Goal: Task Accomplishment & Management: Use online tool/utility

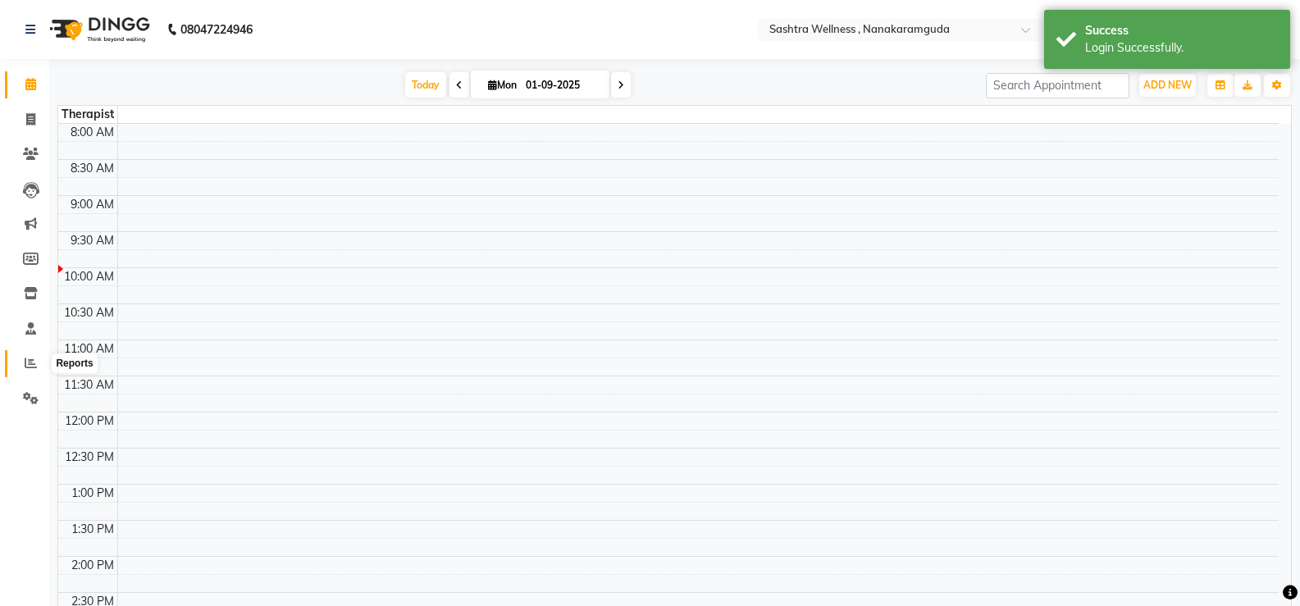
click at [30, 368] on icon at bounding box center [31, 363] width 12 height 12
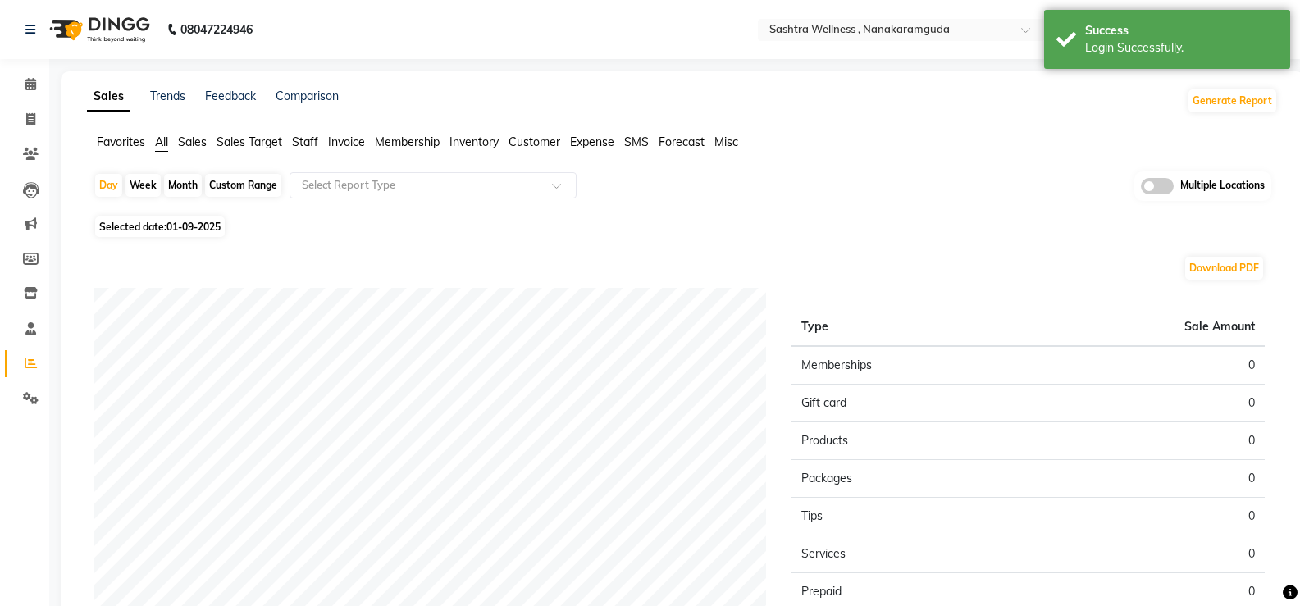
click at [355, 138] on span "Invoice" at bounding box center [346, 141] width 37 height 15
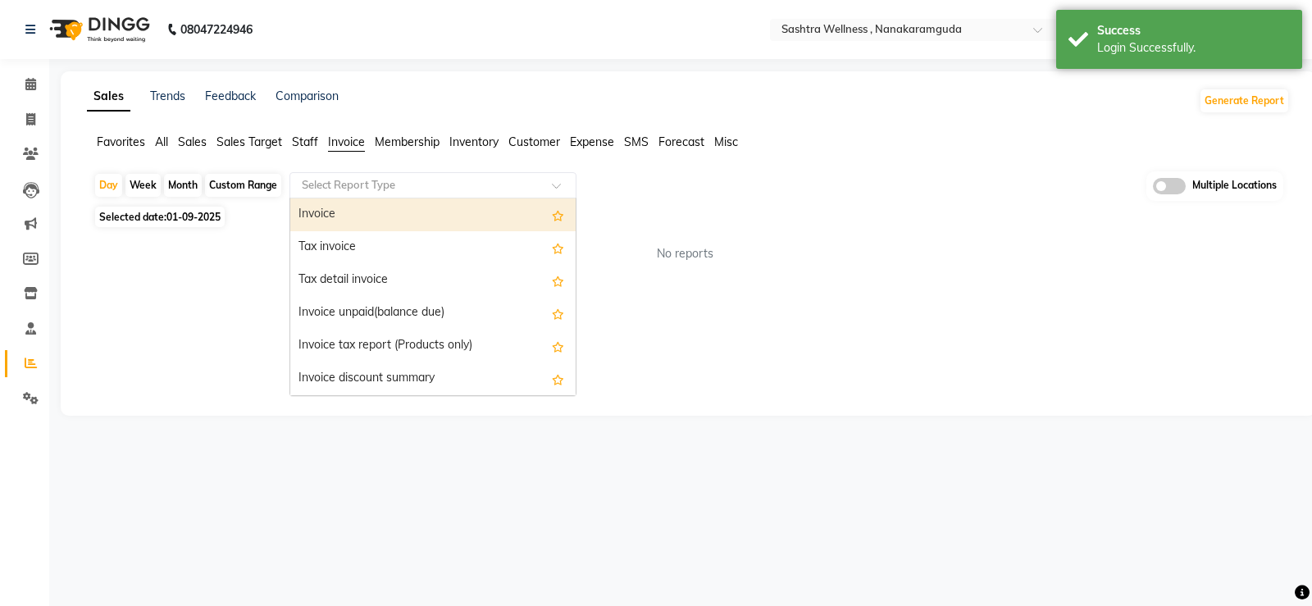
click at [357, 189] on input "text" at bounding box center [416, 185] width 236 height 16
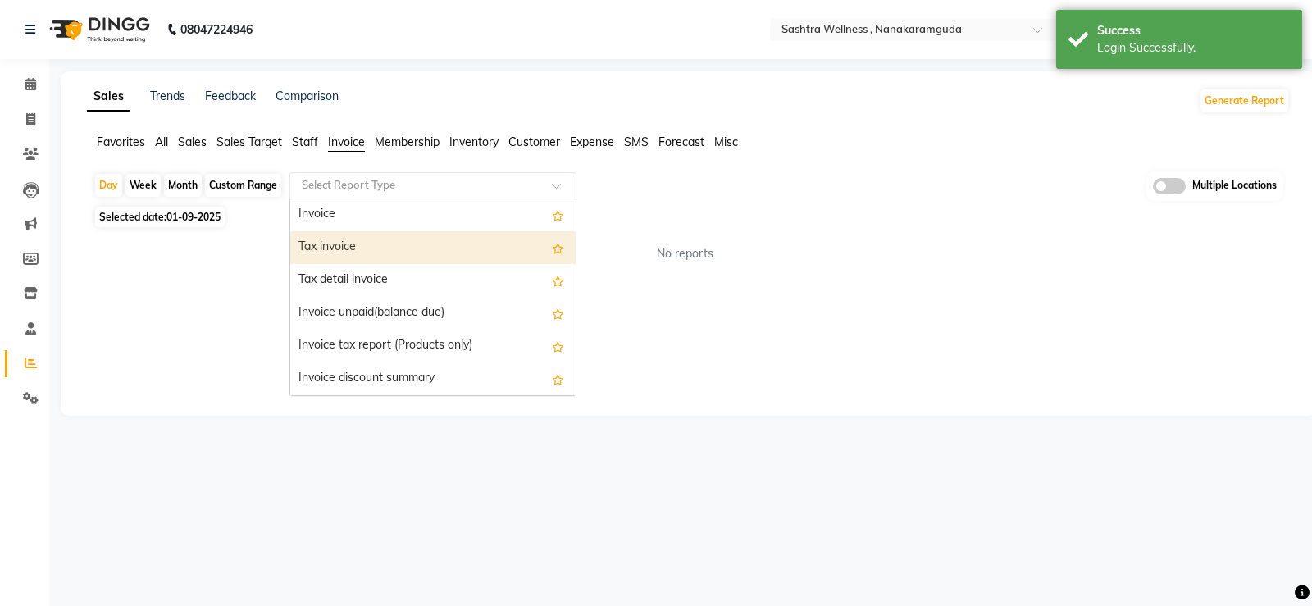
click at [338, 241] on div "Tax invoice" at bounding box center [432, 247] width 285 height 33
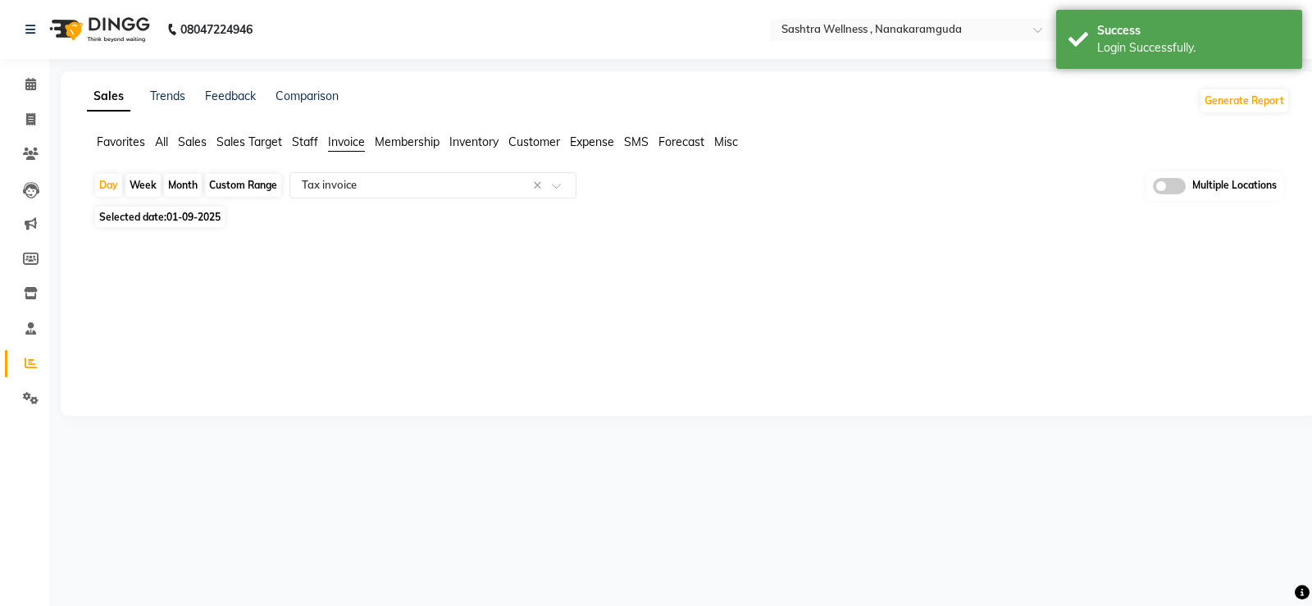
click at [247, 181] on div "Custom Range" at bounding box center [243, 185] width 76 height 23
select select "9"
select select "2025"
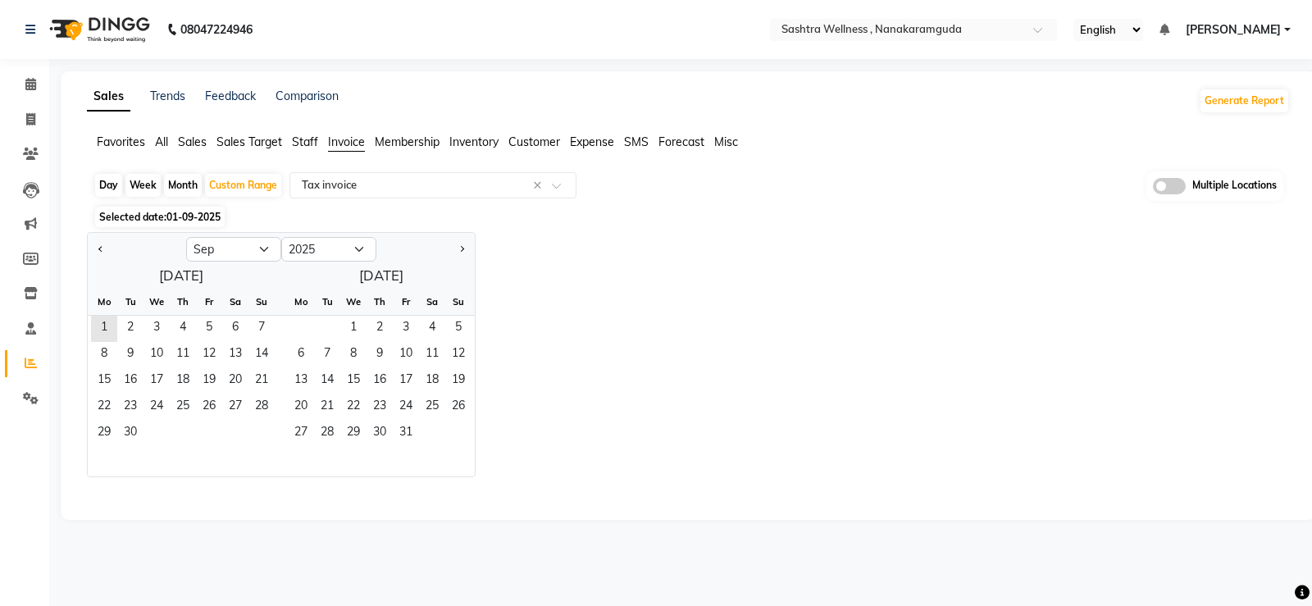
click at [93, 251] on div at bounding box center [137, 249] width 98 height 26
click at [100, 251] on span "Previous month" at bounding box center [101, 248] width 6 height 6
select select "8"
click at [210, 325] on span "1" at bounding box center [209, 329] width 26 height 26
click at [265, 435] on span "31" at bounding box center [261, 434] width 26 height 26
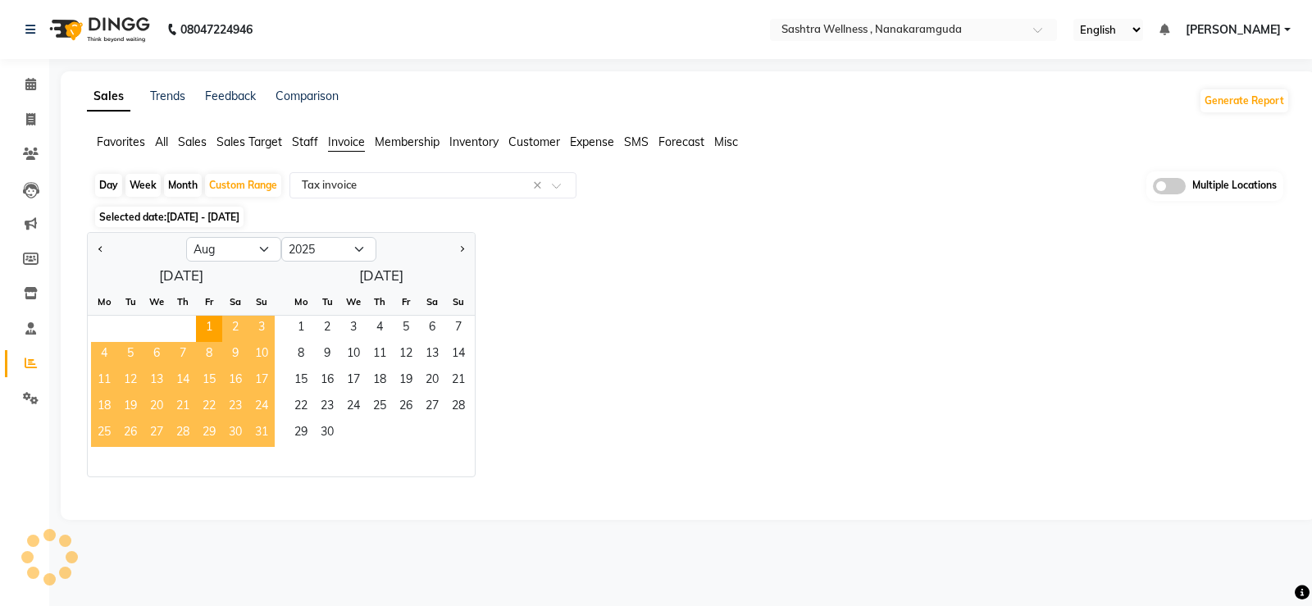
select select "full_report"
select select "csv"
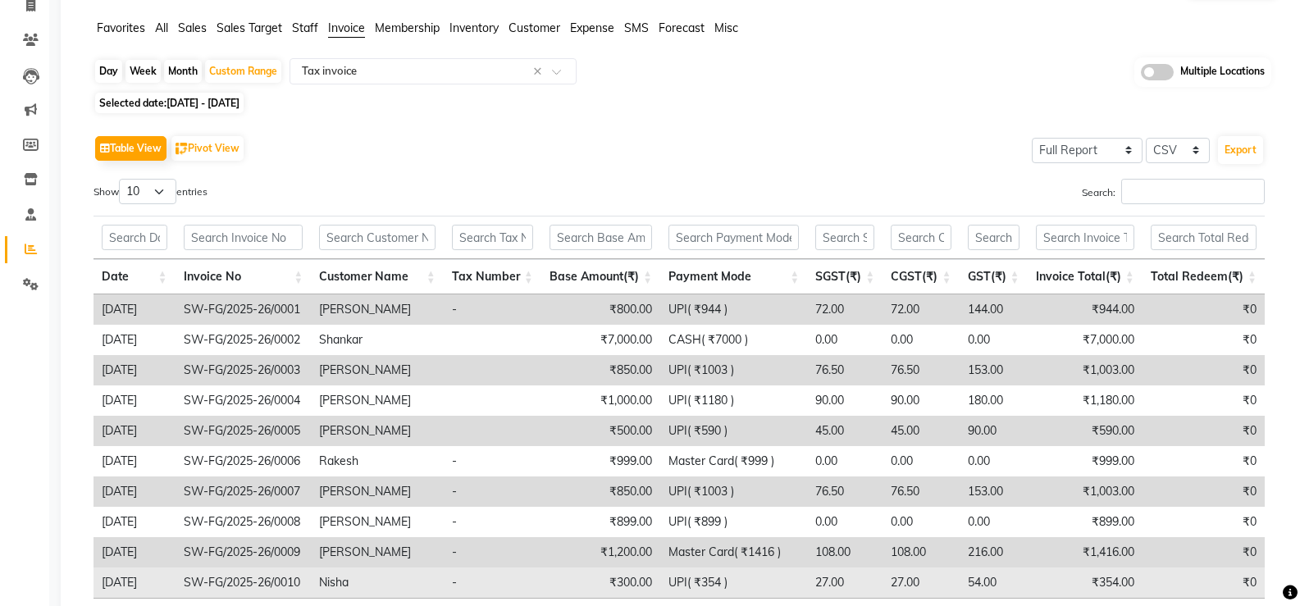
scroll to position [242, 0]
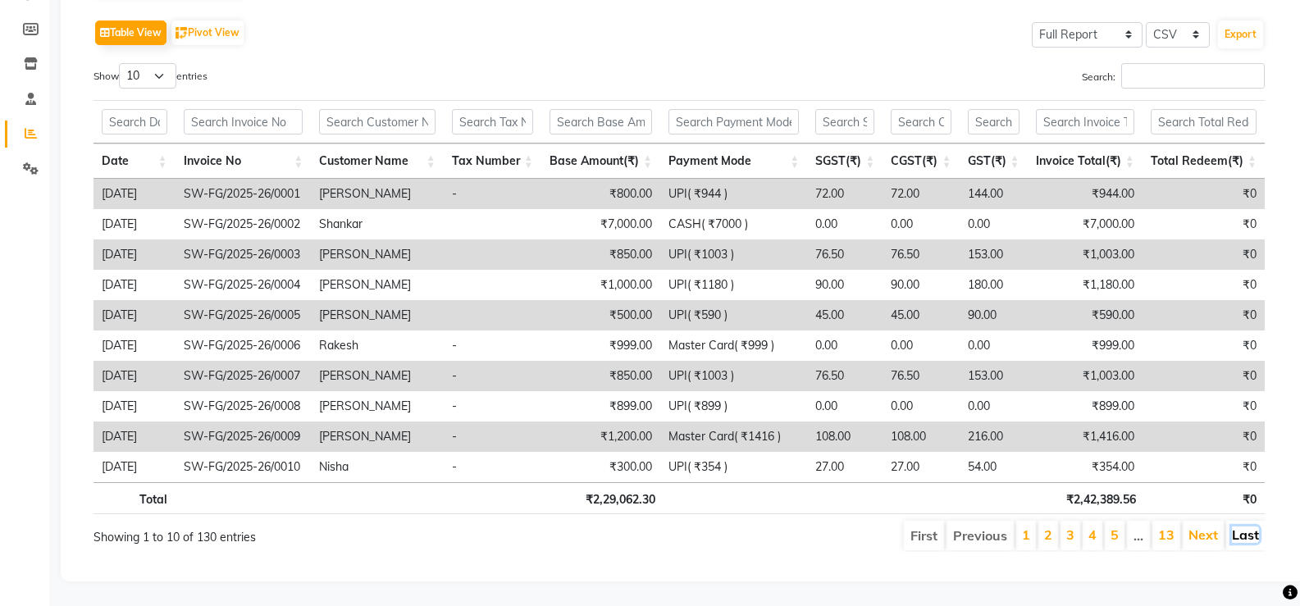
click at [1246, 526] on link "Last" at bounding box center [1245, 534] width 27 height 16
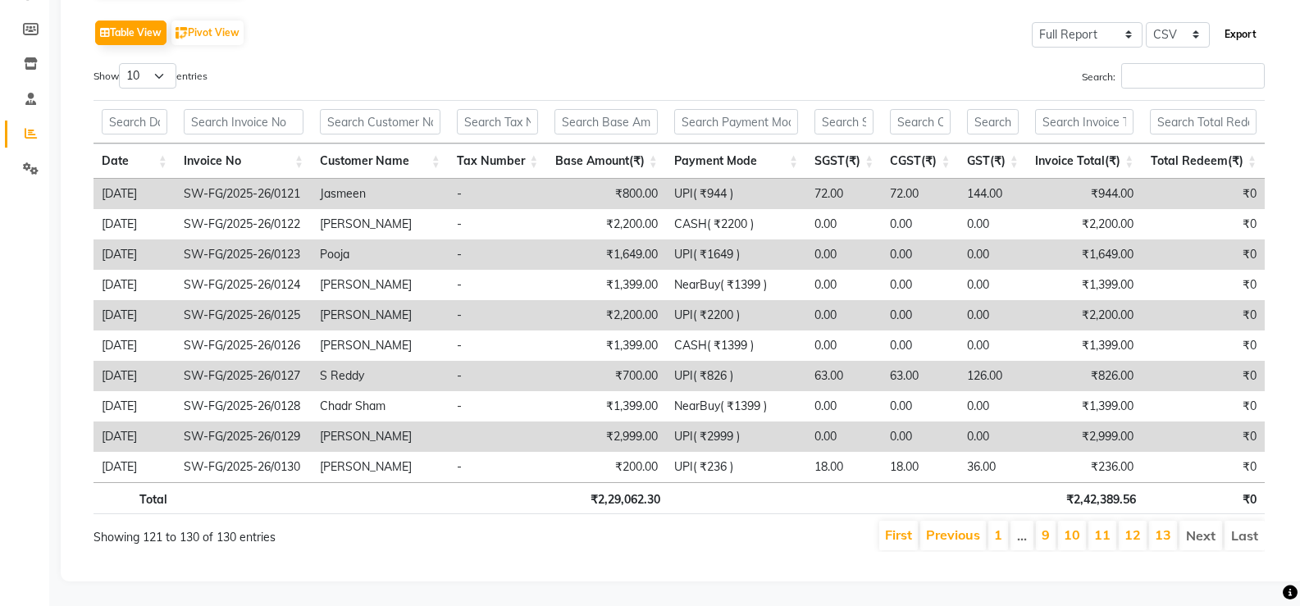
click at [1251, 21] on button "Export" at bounding box center [1240, 35] width 45 height 28
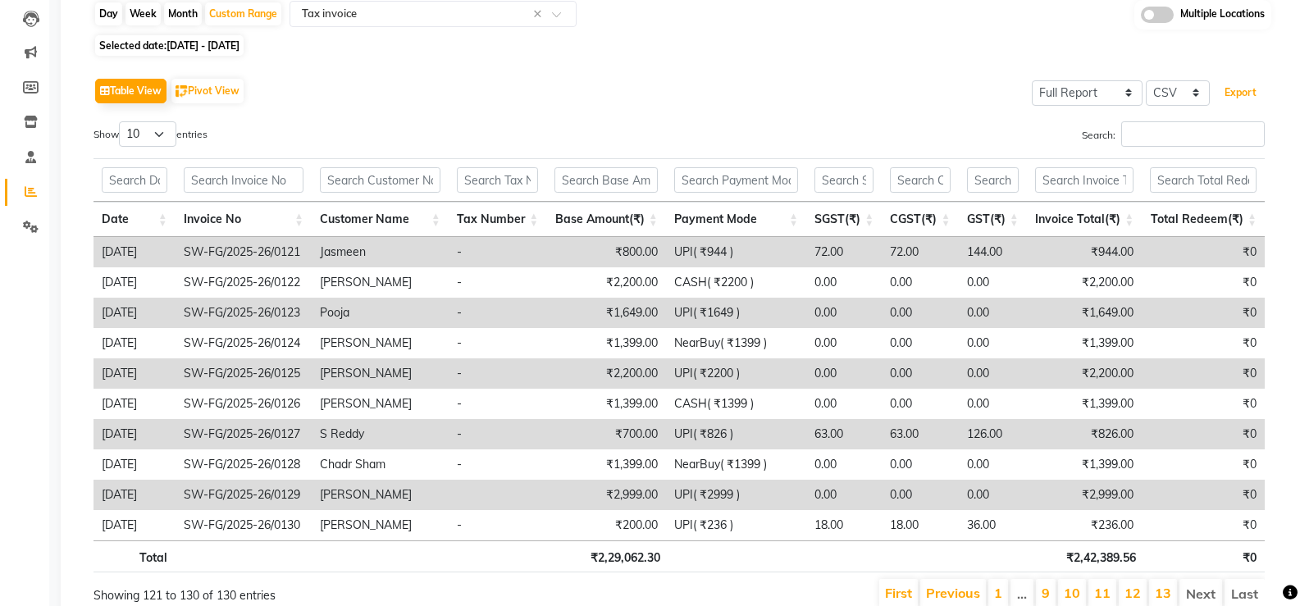
scroll to position [0, 0]
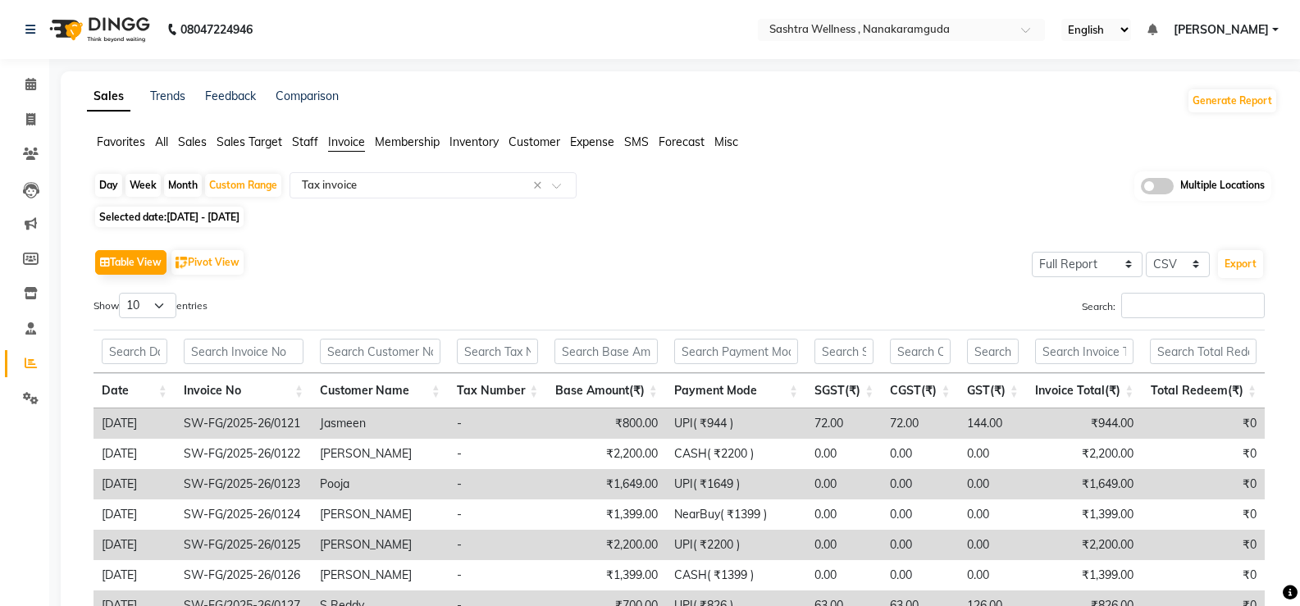
click at [923, 212] on div "Selected date: 01-08-2025 - 31-08-2025" at bounding box center [685, 216] width 1184 height 17
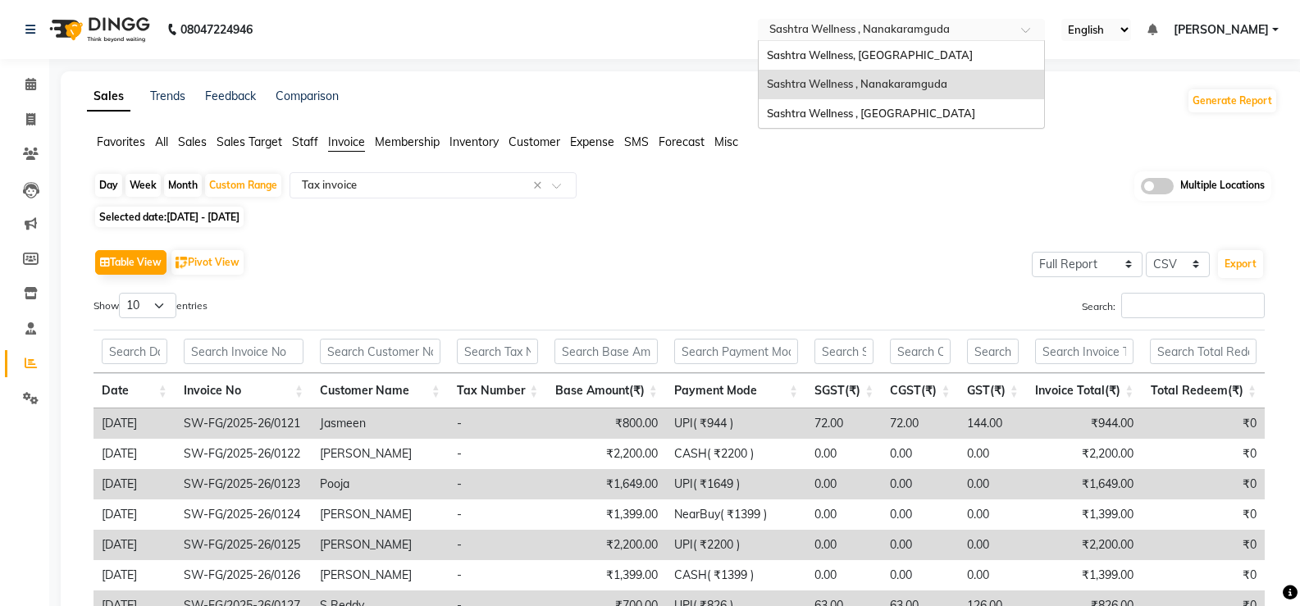
click at [991, 30] on input "text" at bounding box center [885, 31] width 238 height 16
click at [954, 50] on div "Sashtra Wellness, [GEOGRAPHIC_DATA]" at bounding box center [901, 56] width 285 height 30
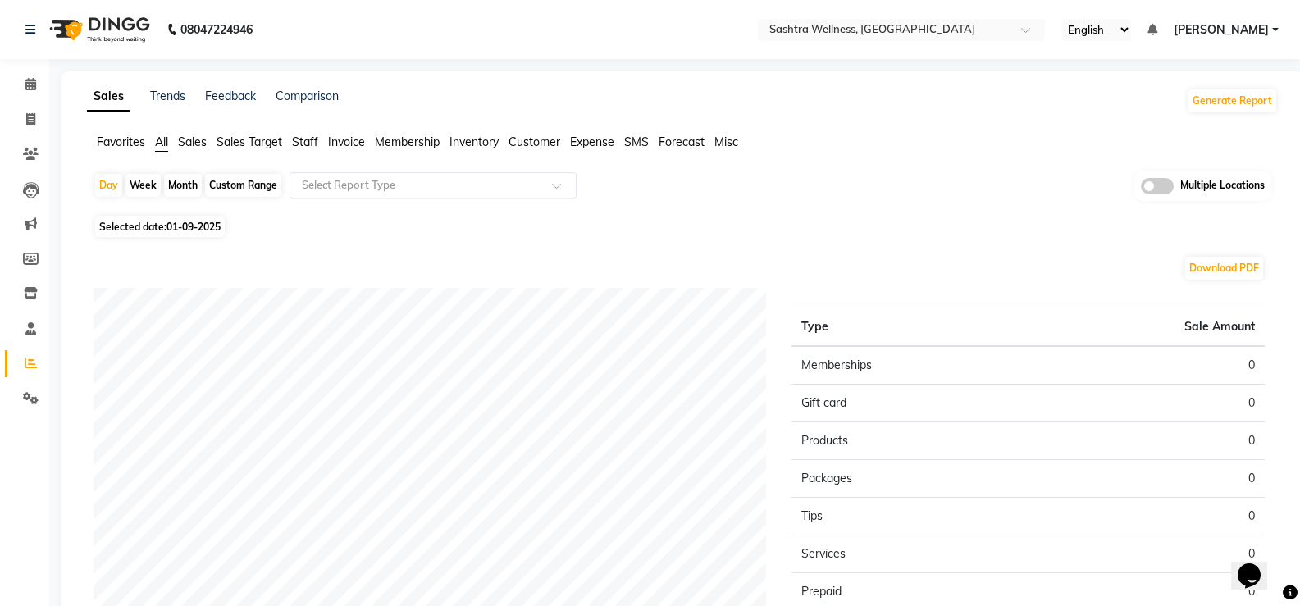
click at [437, 191] on input "text" at bounding box center [416, 185] width 236 height 16
click at [339, 137] on span "Invoice" at bounding box center [346, 141] width 37 height 15
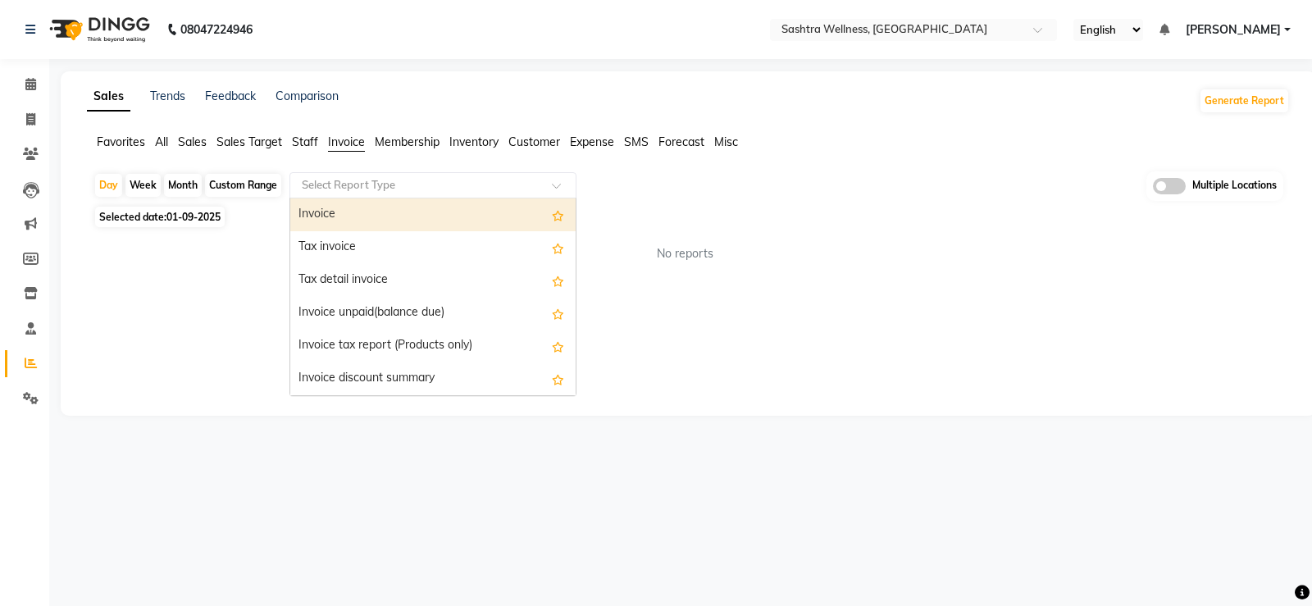
click at [379, 191] on input "text" at bounding box center [416, 185] width 236 height 16
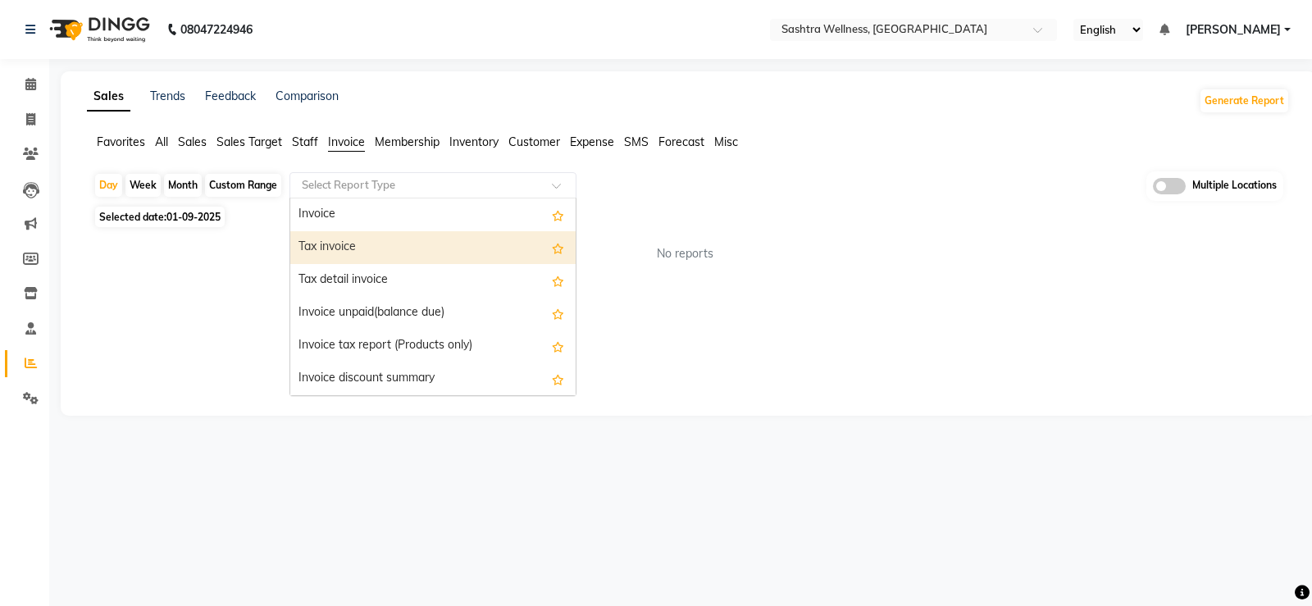
click at [371, 241] on div "Tax invoice" at bounding box center [432, 247] width 285 height 33
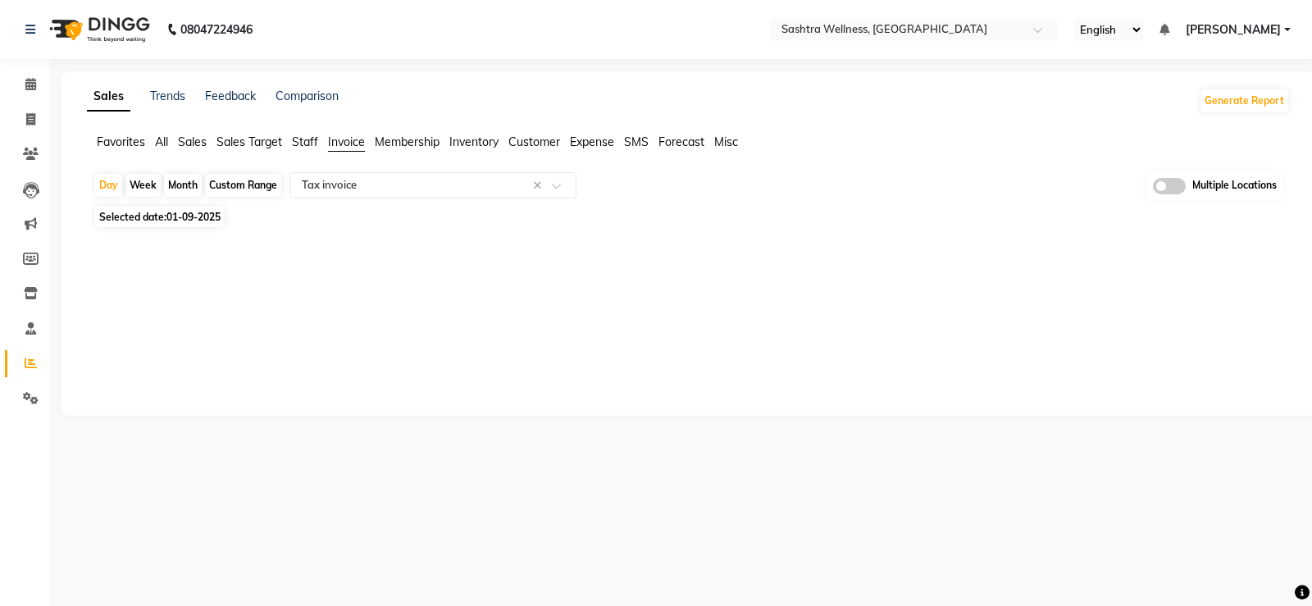
click at [248, 187] on div "Custom Range" at bounding box center [243, 185] width 76 height 23
select select "9"
select select "2025"
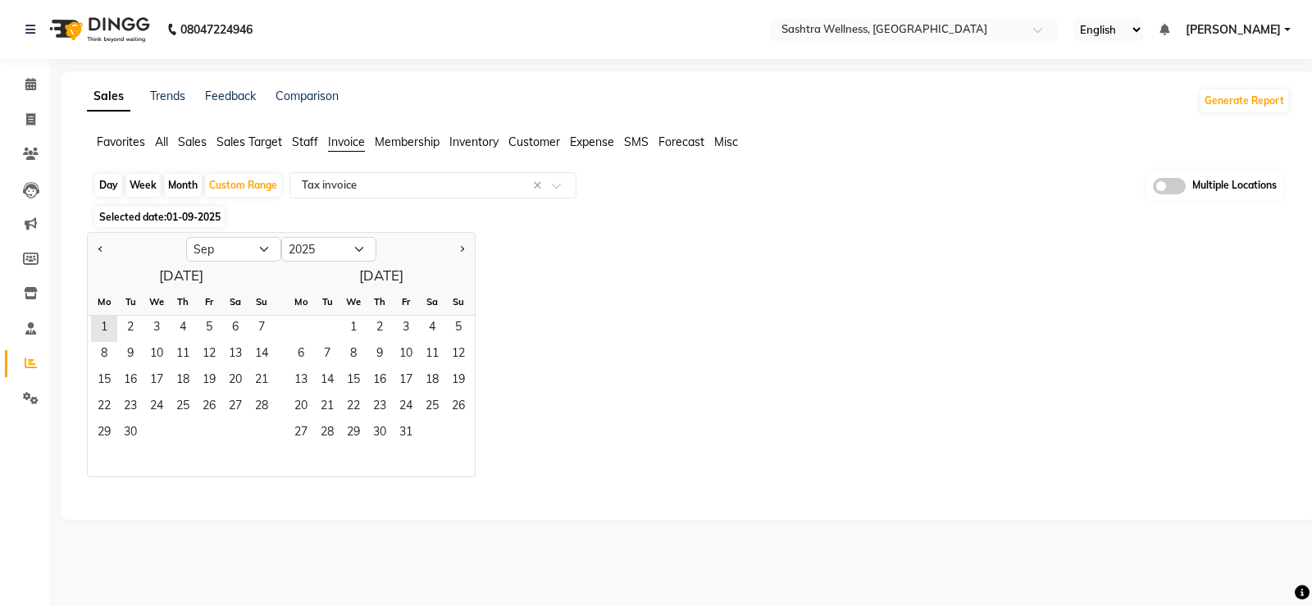
click at [89, 248] on div at bounding box center [137, 249] width 98 height 26
click at [99, 253] on button "Previous month" at bounding box center [100, 249] width 13 height 26
select select "8"
click at [203, 325] on span "1" at bounding box center [209, 329] width 26 height 26
click at [253, 426] on span "31" at bounding box center [261, 434] width 26 height 26
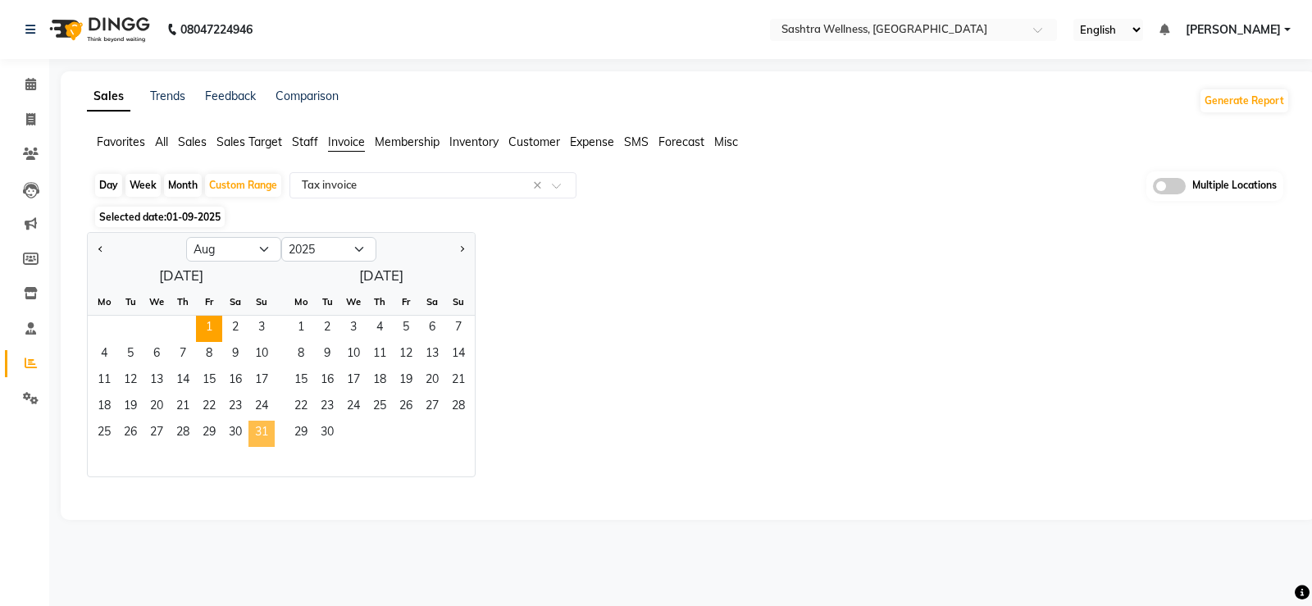
select select "full_report"
select select "csv"
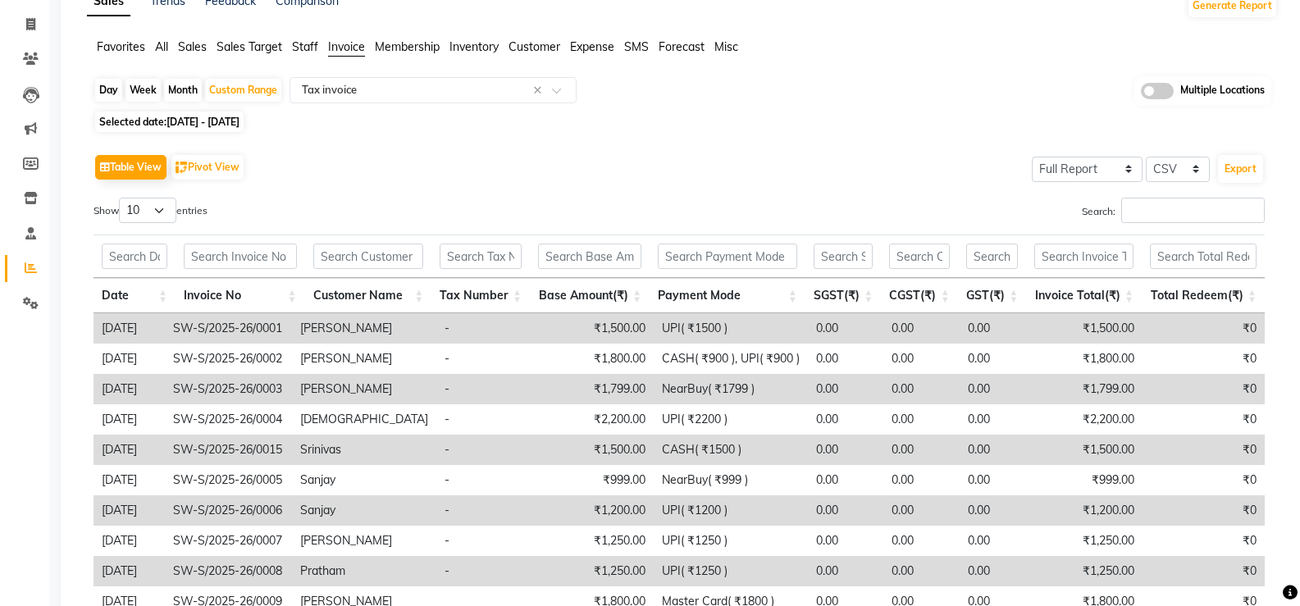
scroll to position [242, 0]
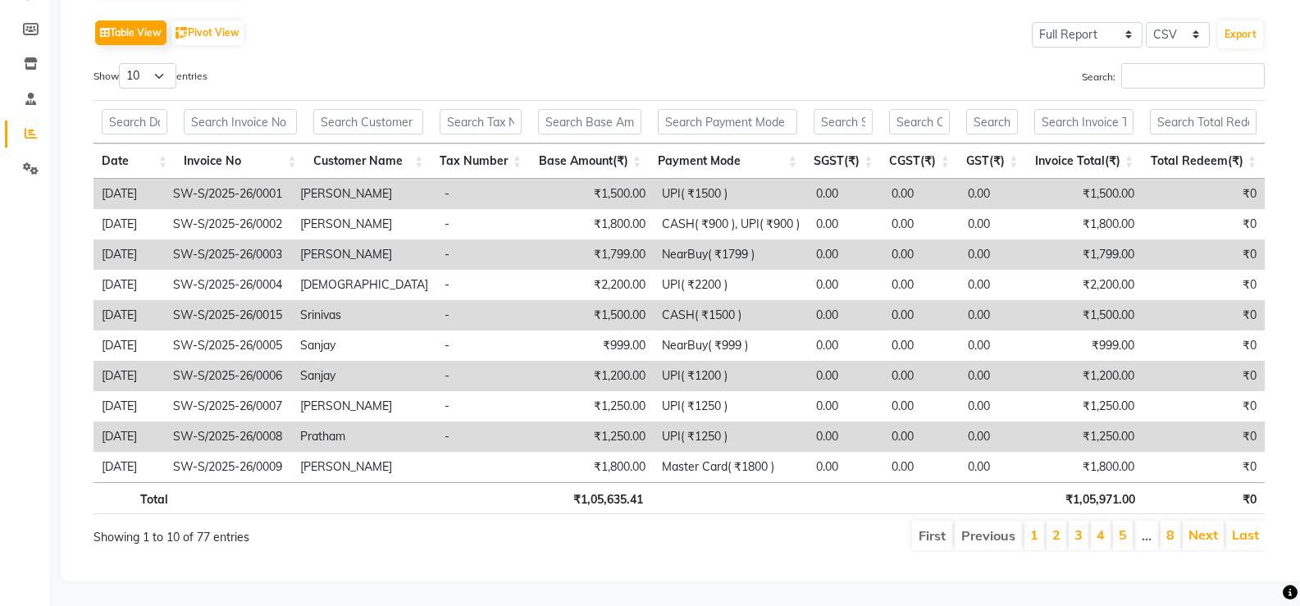
click at [1240, 531] on li "Last" at bounding box center [1245, 536] width 39 height 30
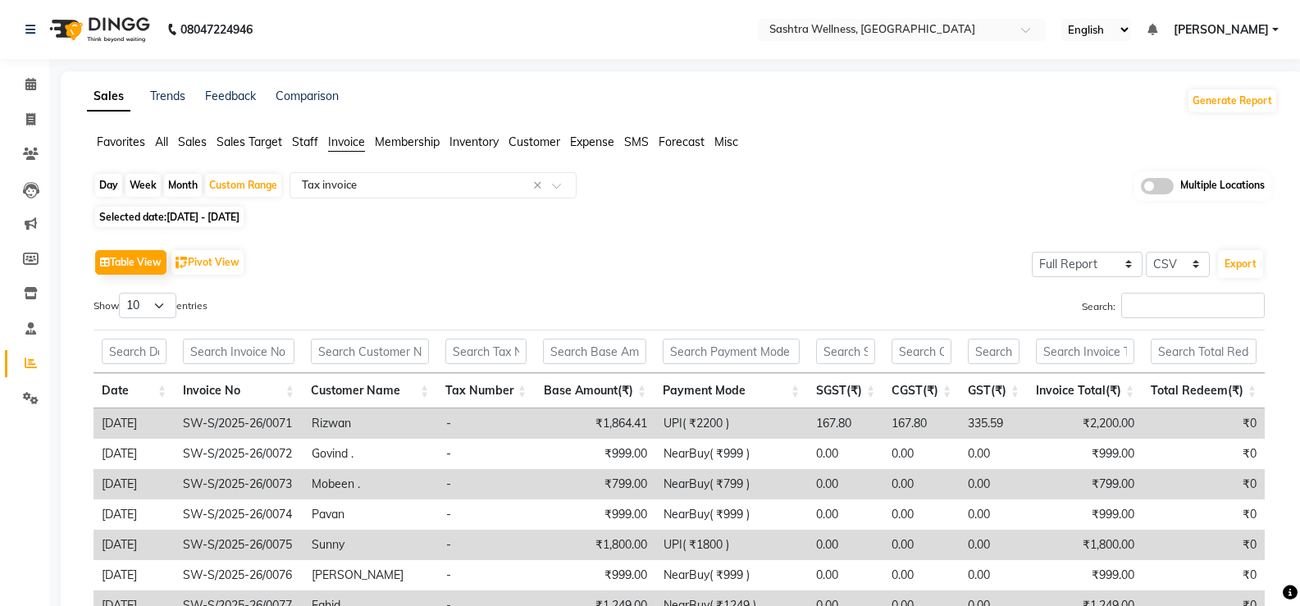
scroll to position [151, 0]
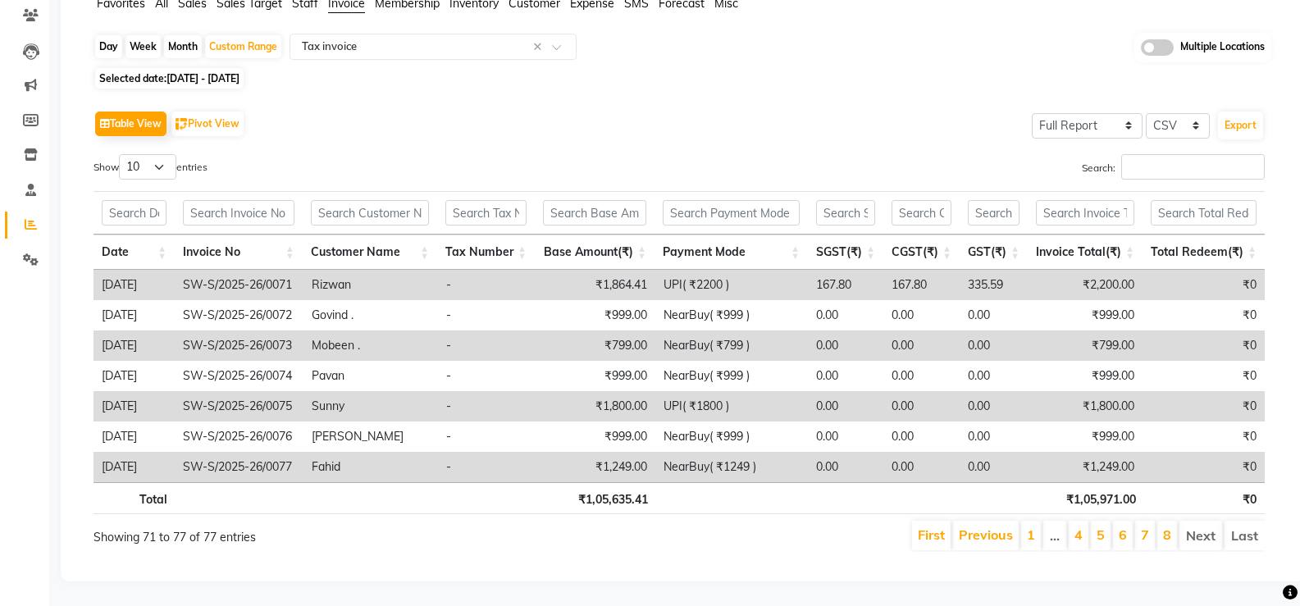
click at [362, 78] on div "Day Week Month Custom Range Select Report Type × Tax invoice × Multiple Locatio…" at bounding box center [682, 299] width 1191 height 532
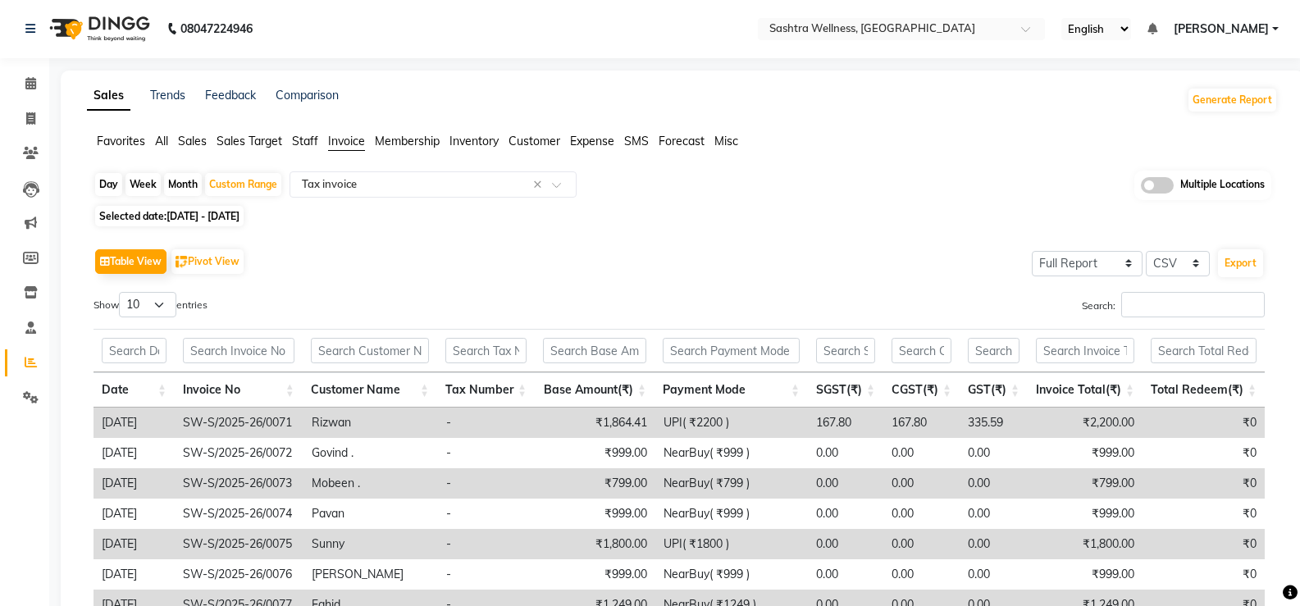
scroll to position [0, 0]
click at [923, 33] on input "text" at bounding box center [885, 31] width 238 height 16
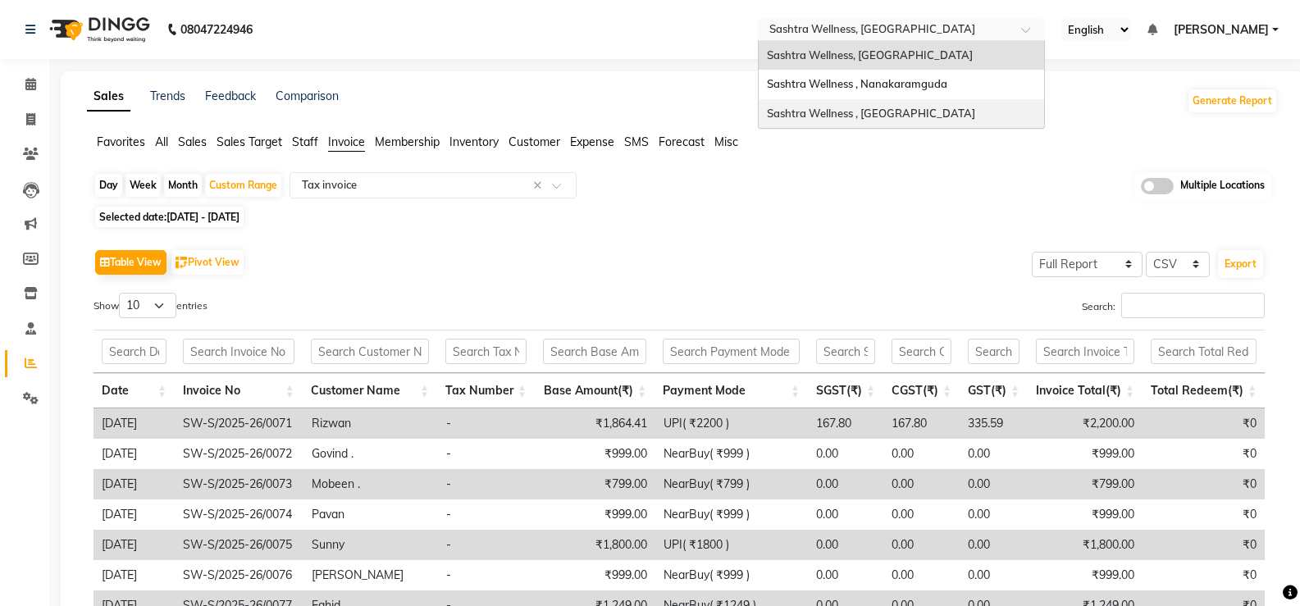
click at [913, 109] on span "Sashtra Wellness , [GEOGRAPHIC_DATA]" at bounding box center [871, 113] width 208 height 13
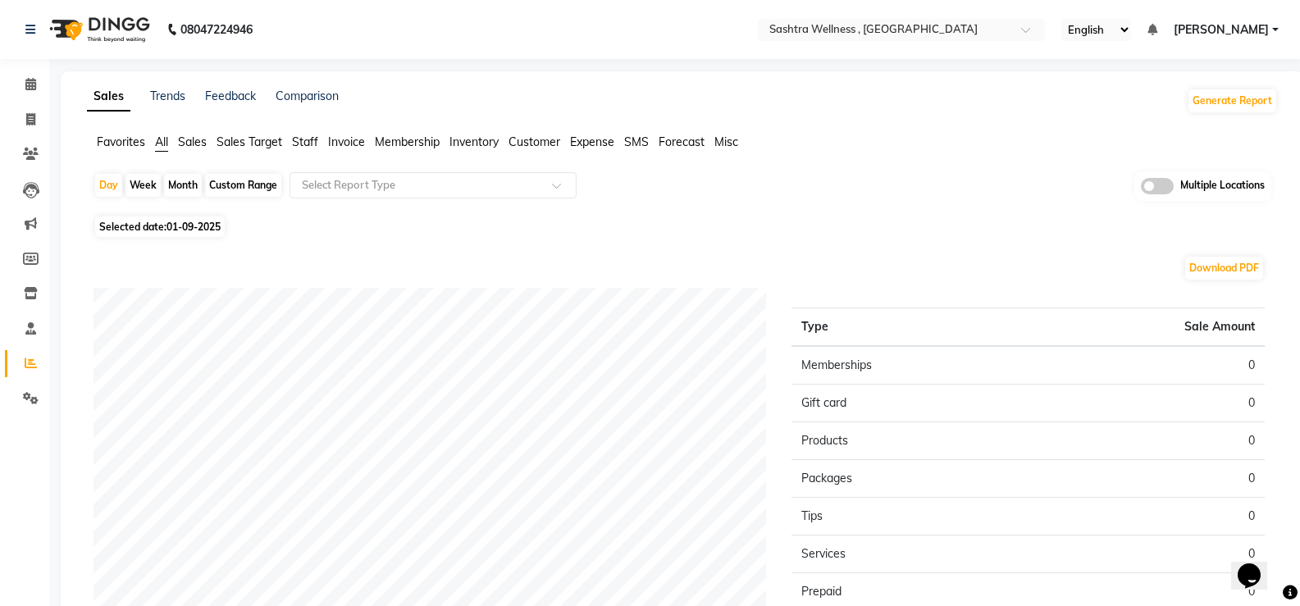
click at [249, 186] on div "Custom Range" at bounding box center [243, 185] width 76 height 23
select select "9"
select select "2025"
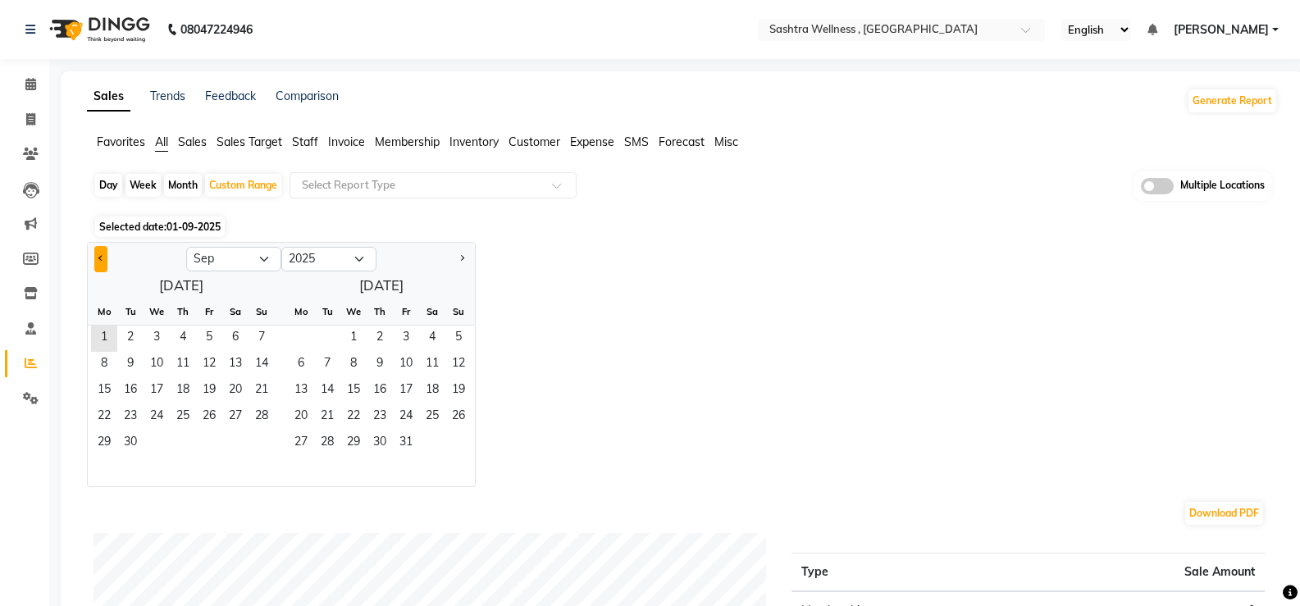
click at [96, 262] on button "Previous month" at bounding box center [100, 259] width 13 height 26
select select "8"
click at [208, 332] on span "1" at bounding box center [209, 339] width 26 height 26
click at [259, 437] on span "31" at bounding box center [261, 444] width 26 height 26
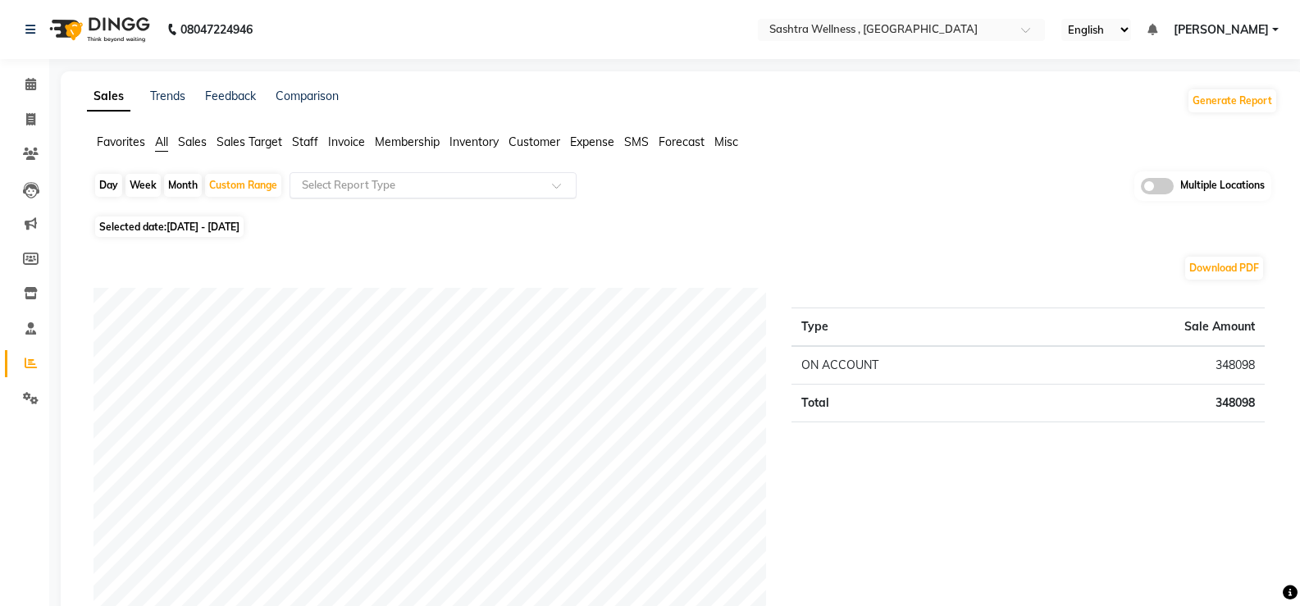
click at [535, 193] on input "text" at bounding box center [416, 185] width 236 height 16
click at [335, 143] on span "Invoice" at bounding box center [346, 141] width 37 height 15
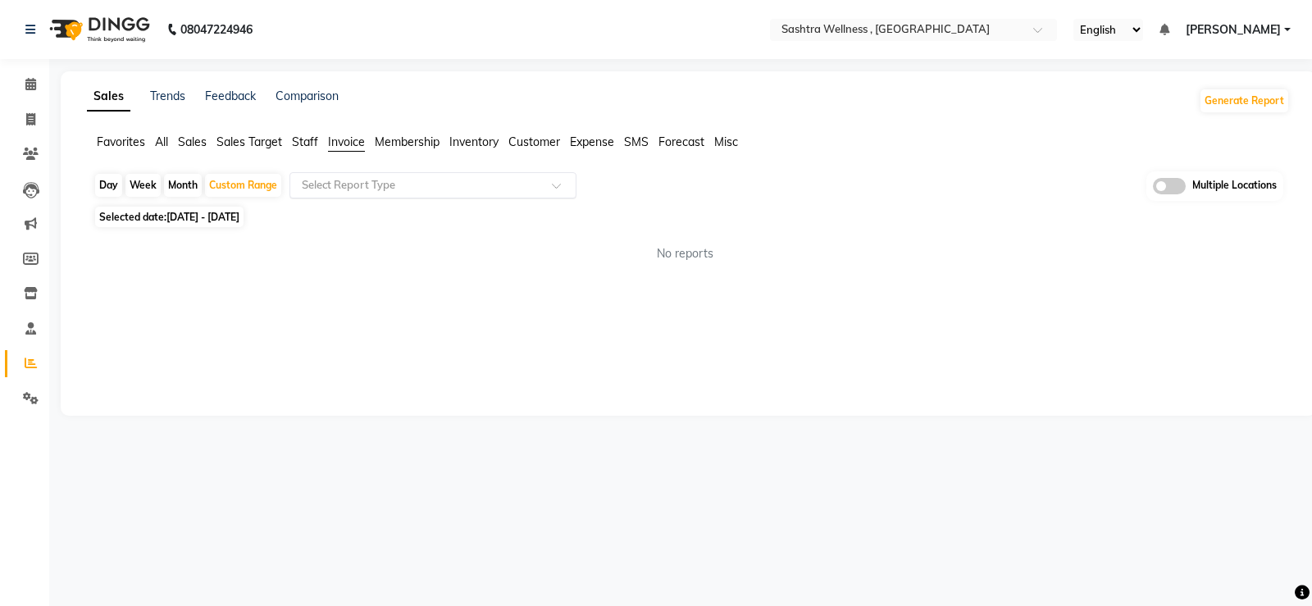
click at [391, 191] on input "text" at bounding box center [416, 185] width 236 height 16
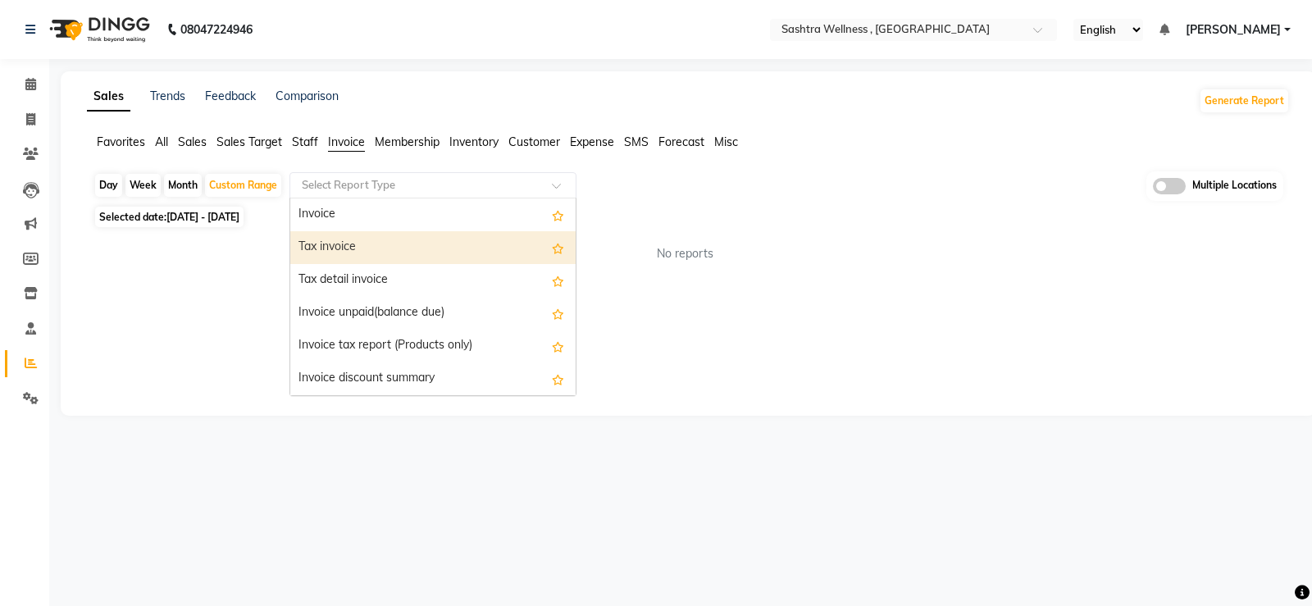
click at [362, 239] on div "Tax invoice" at bounding box center [432, 247] width 285 height 33
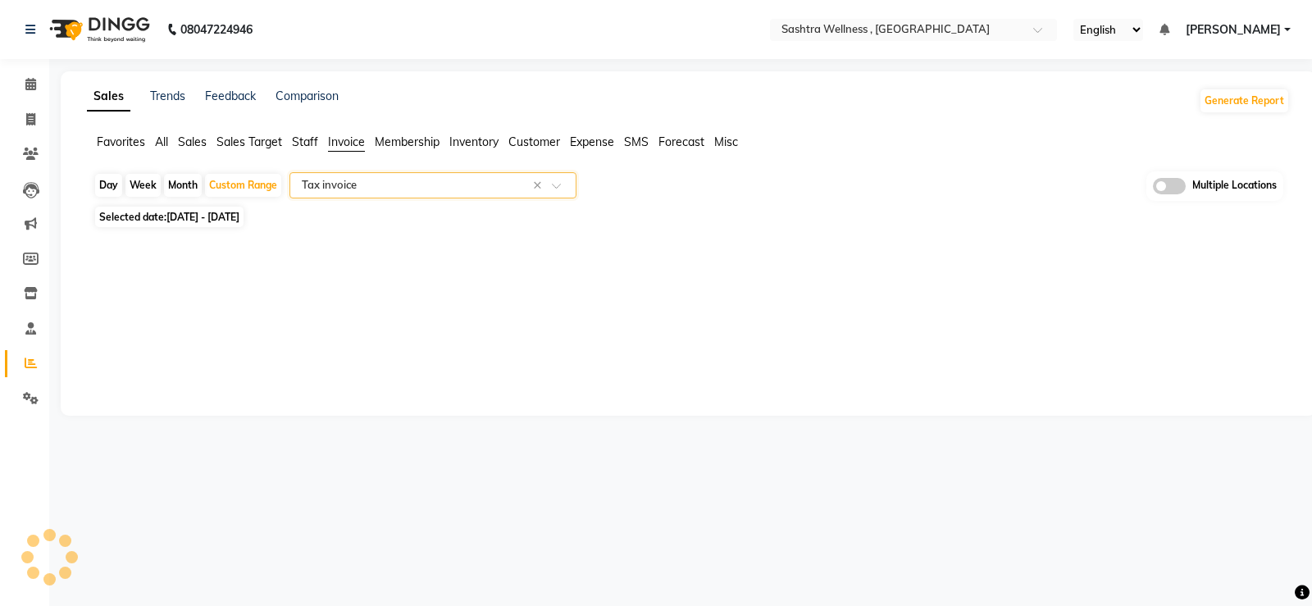
select select "full_report"
select select "csv"
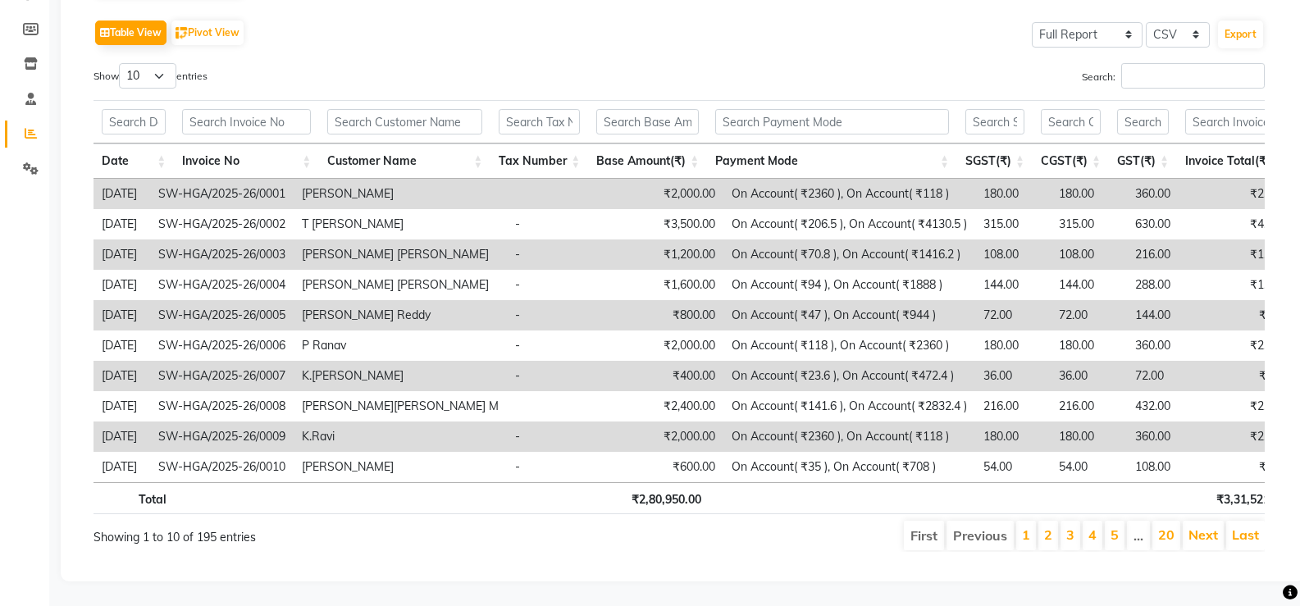
scroll to position [254, 0]
click at [1251, 21] on button "Export" at bounding box center [1240, 35] width 45 height 28
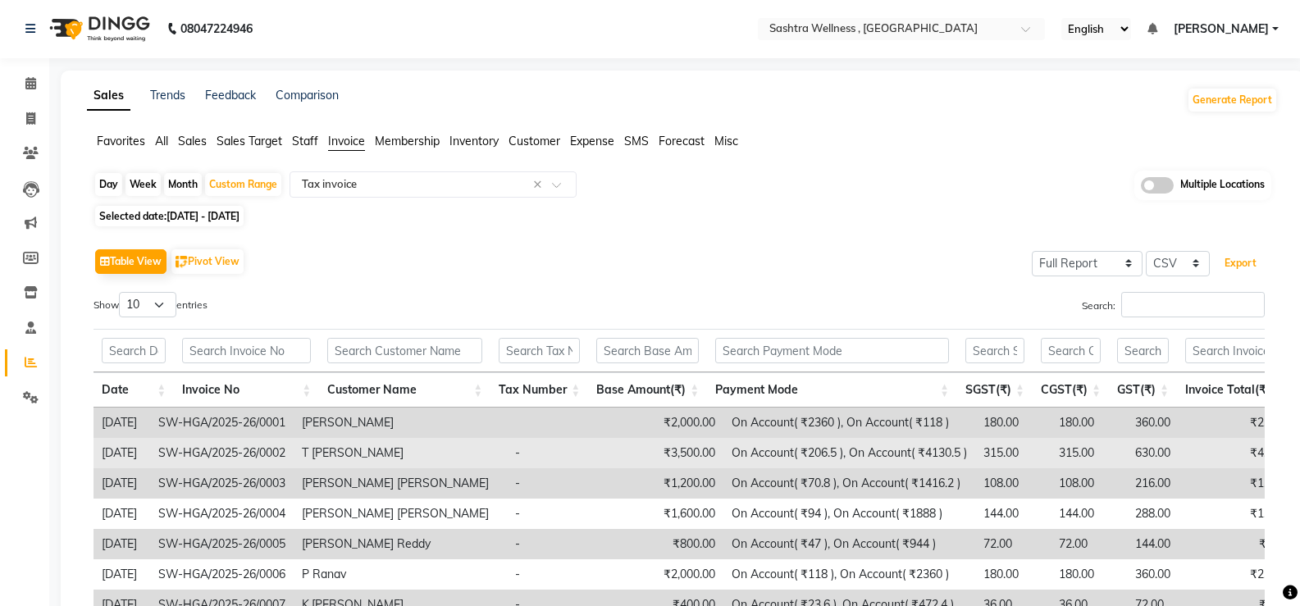
scroll to position [0, 0]
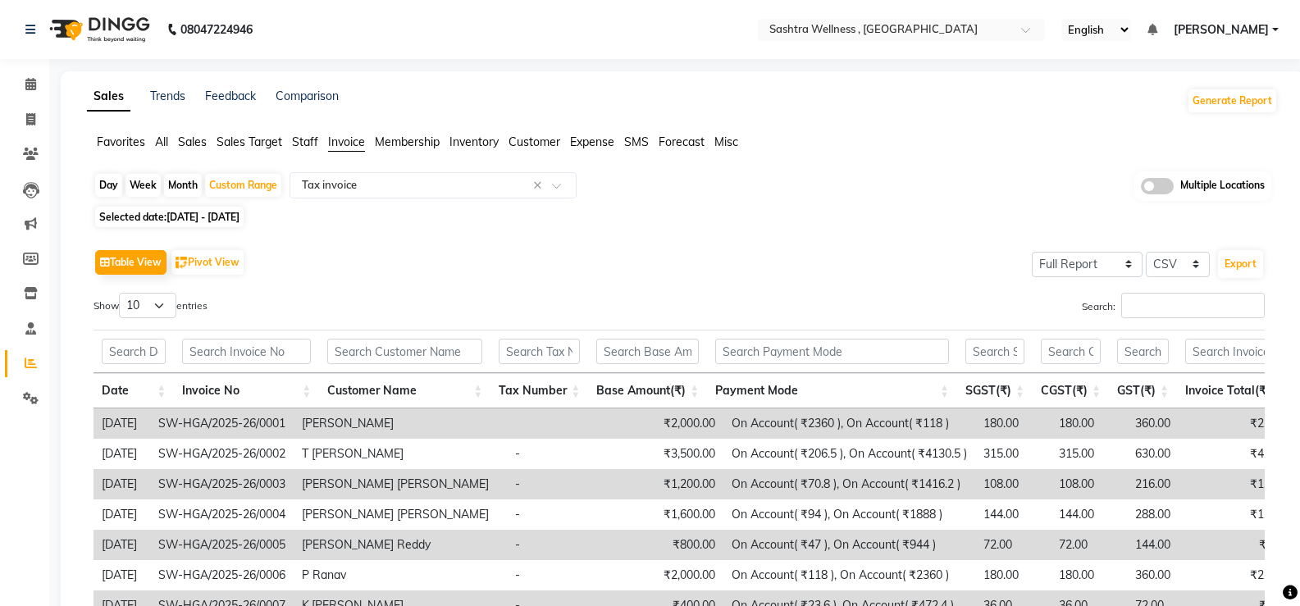
click at [686, 205] on div "Day Week Month Custom Range Select Report Type × Tax invoice × Multiple Locatio…" at bounding box center [682, 482] width 1191 height 623
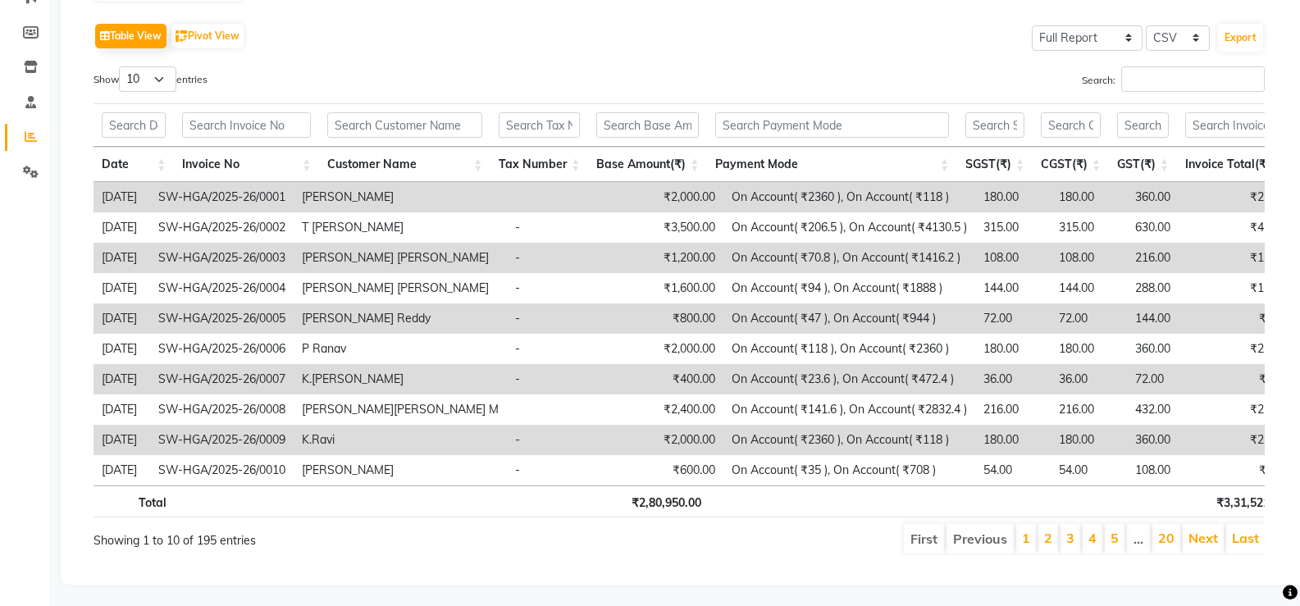
scroll to position [254, 0]
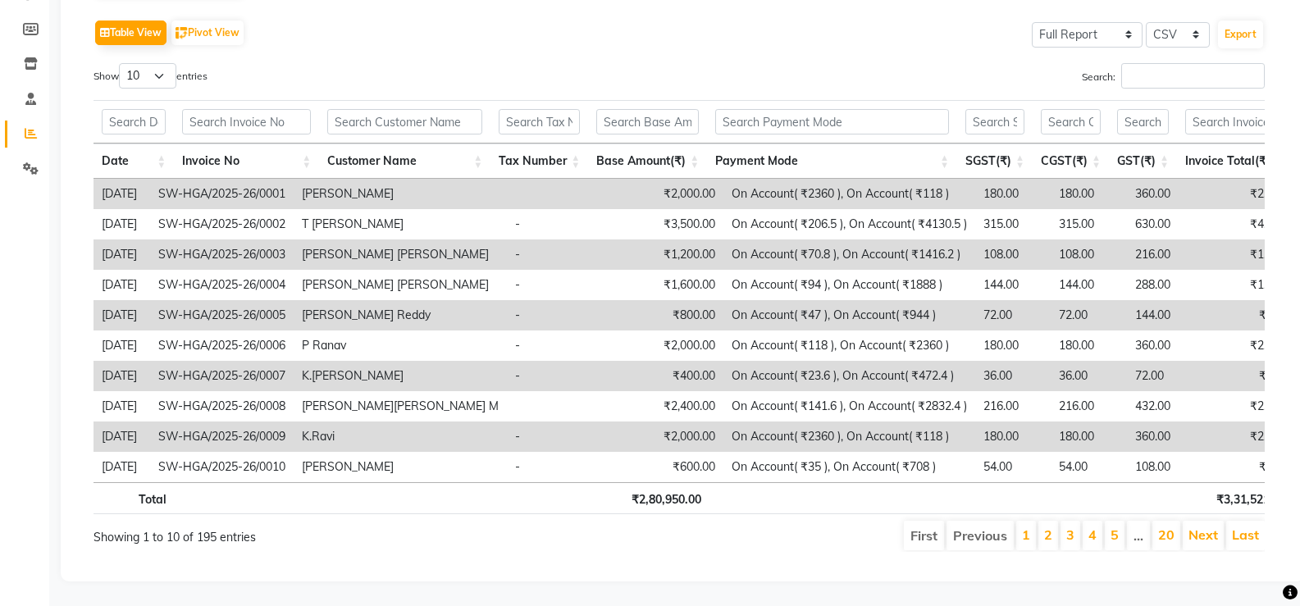
click at [294, 361] on td "SW-HGA/2025-26/0007" at bounding box center [222, 376] width 144 height 30
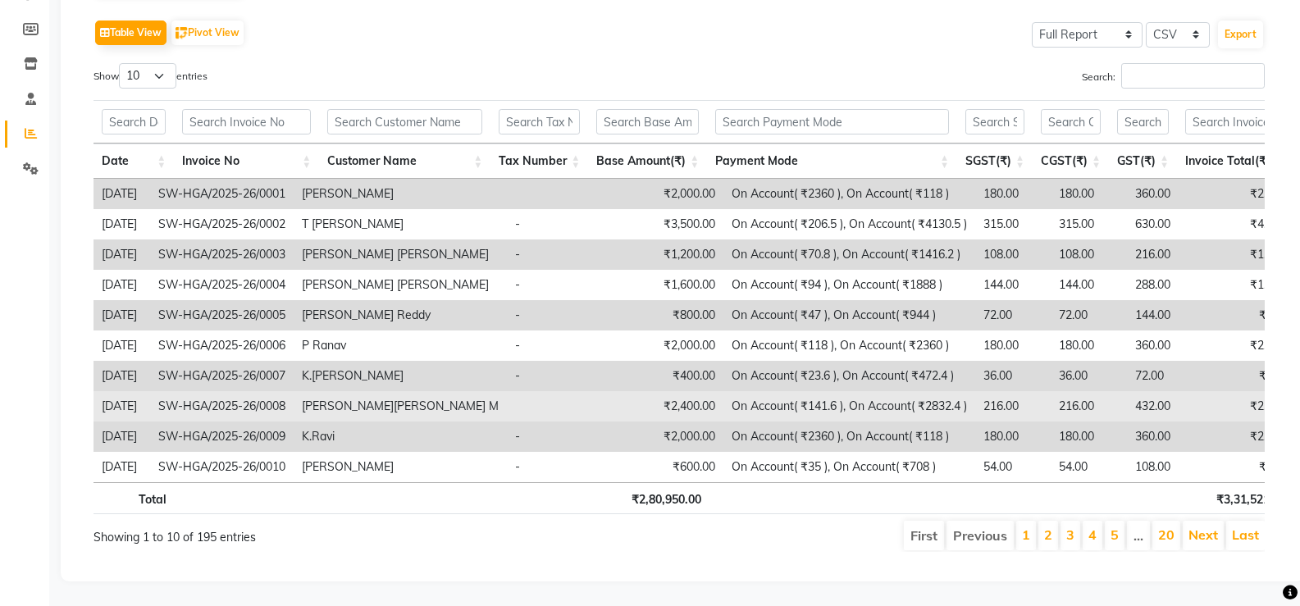
click at [690, 391] on td "₹2,400.00" at bounding box center [663, 406] width 119 height 30
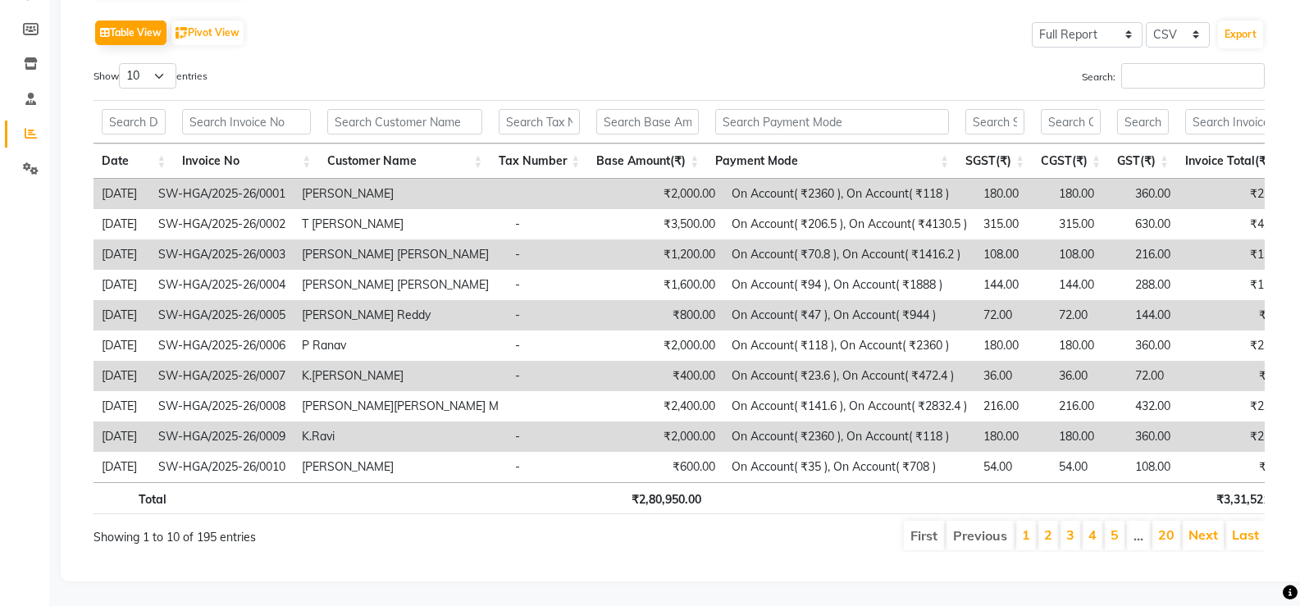
click at [686, 361] on td "₹400.00" at bounding box center [663, 376] width 119 height 30
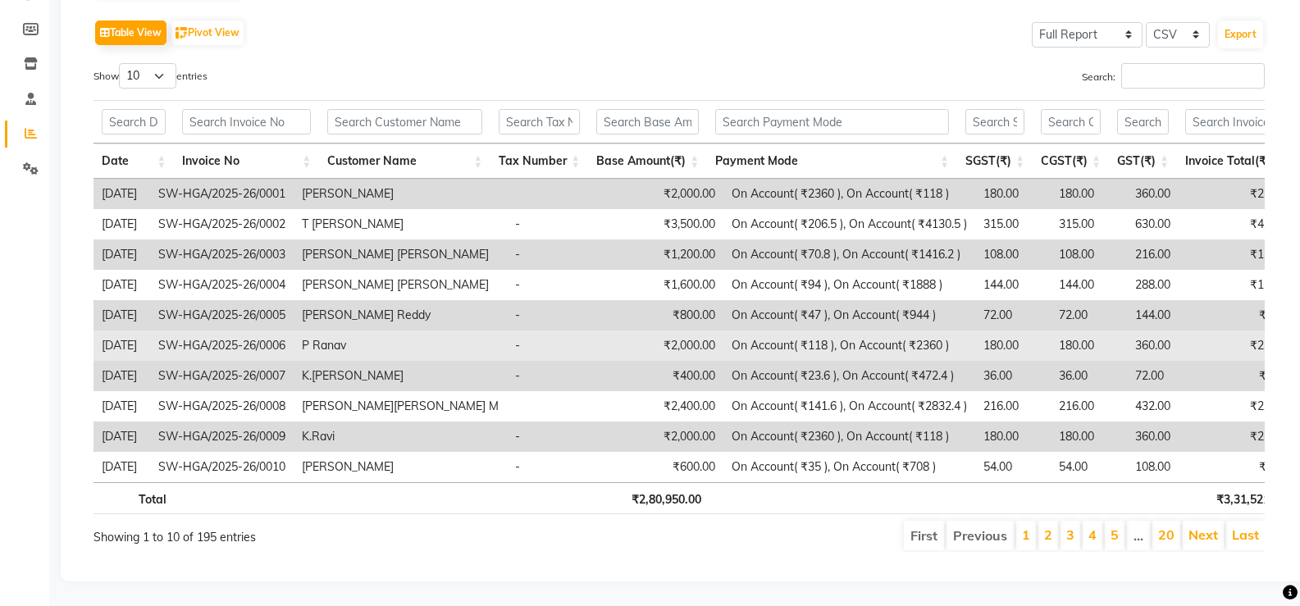
click at [679, 330] on td "₹2,000.00" at bounding box center [663, 345] width 119 height 30
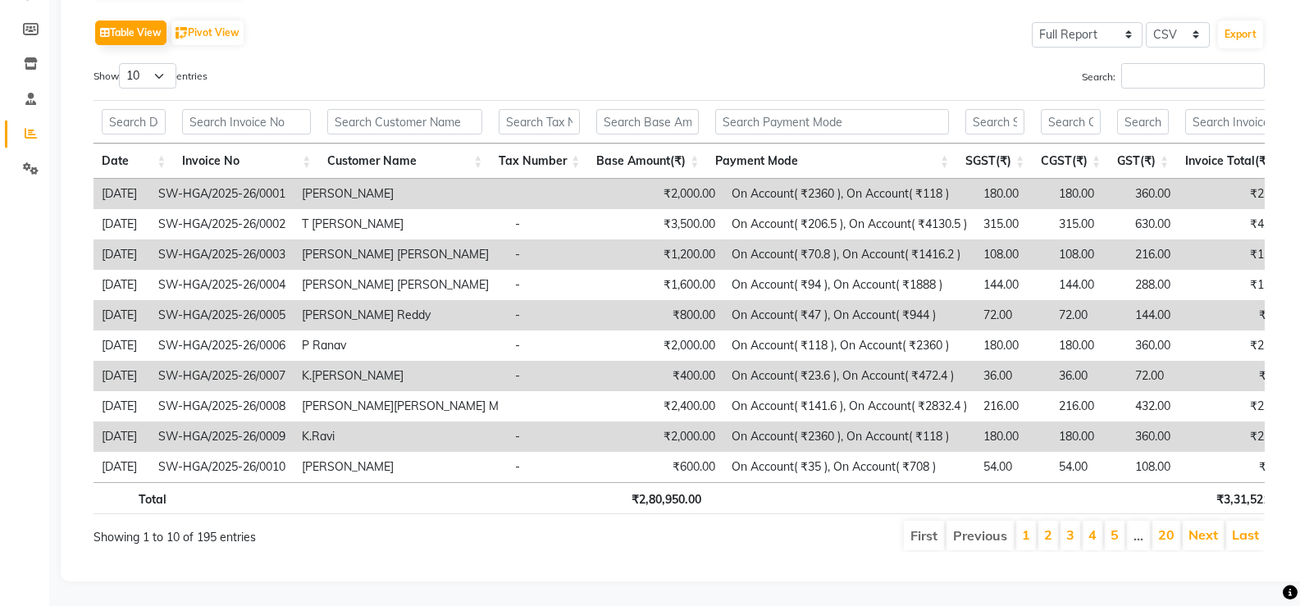
click at [677, 300] on td "₹800.00" at bounding box center [663, 315] width 119 height 30
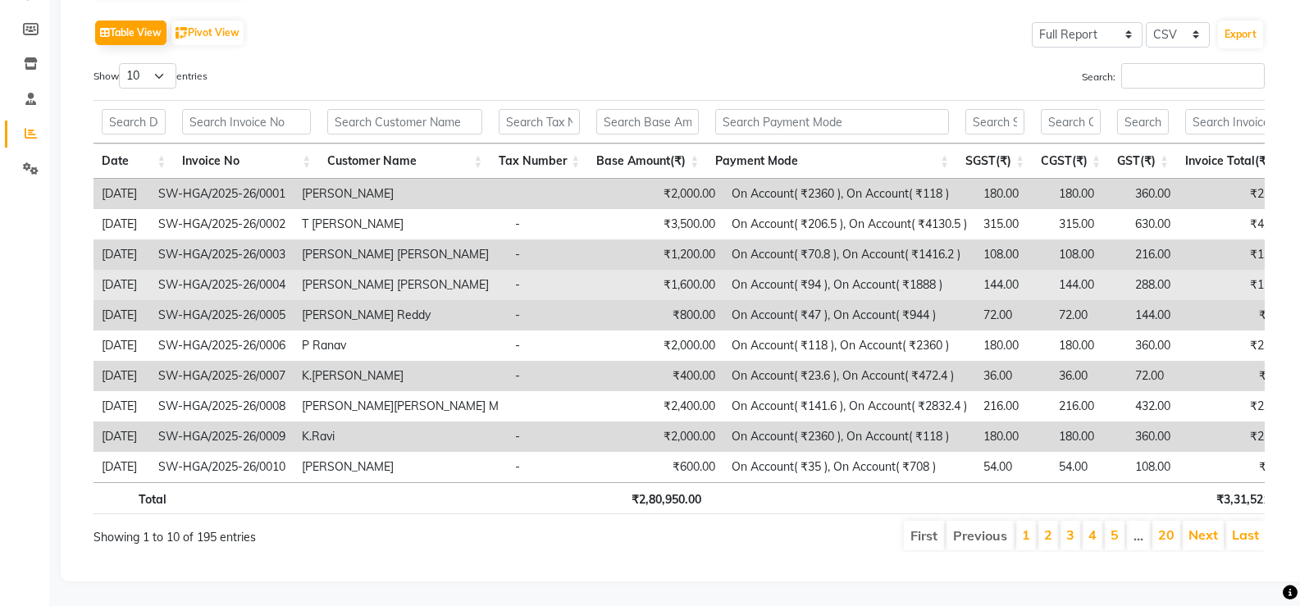
click at [681, 270] on td "₹1,600.00" at bounding box center [663, 285] width 119 height 30
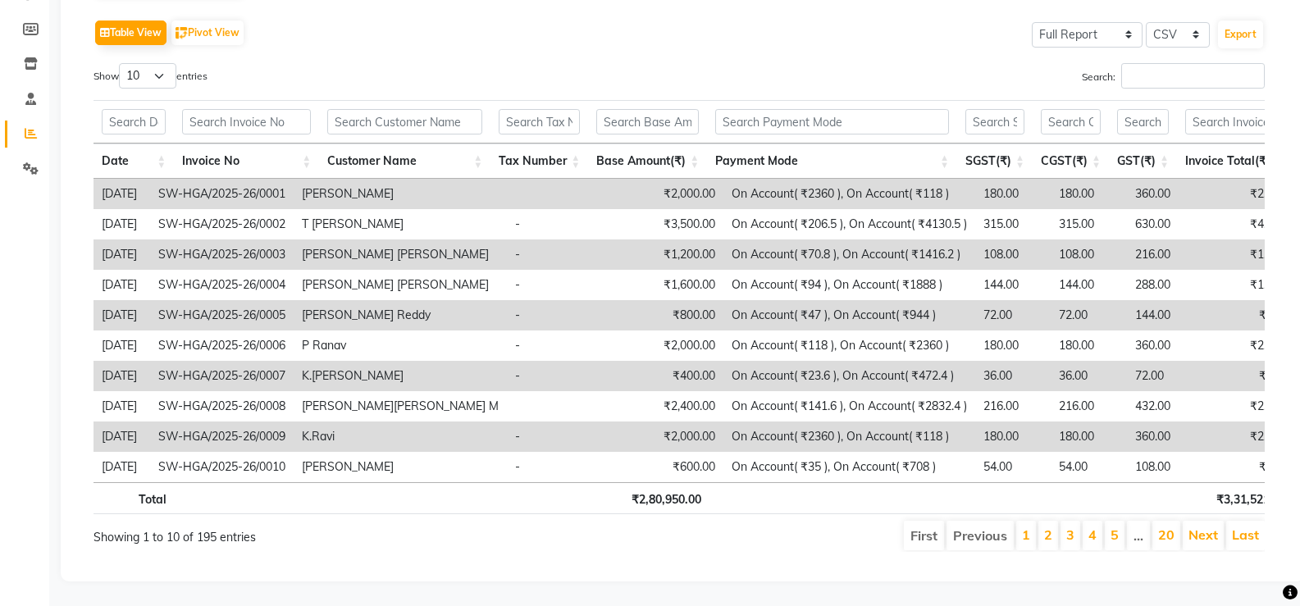
click at [675, 239] on td "₹1,200.00" at bounding box center [663, 254] width 119 height 30
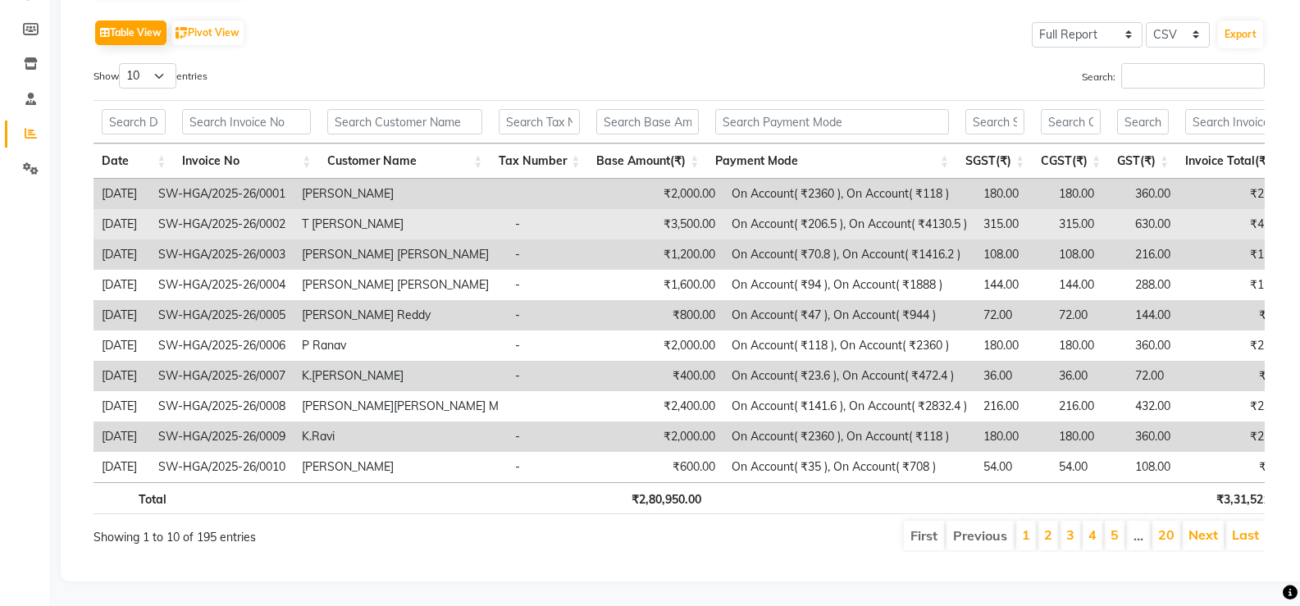
click at [674, 209] on td "₹3,500.00" at bounding box center [663, 224] width 119 height 30
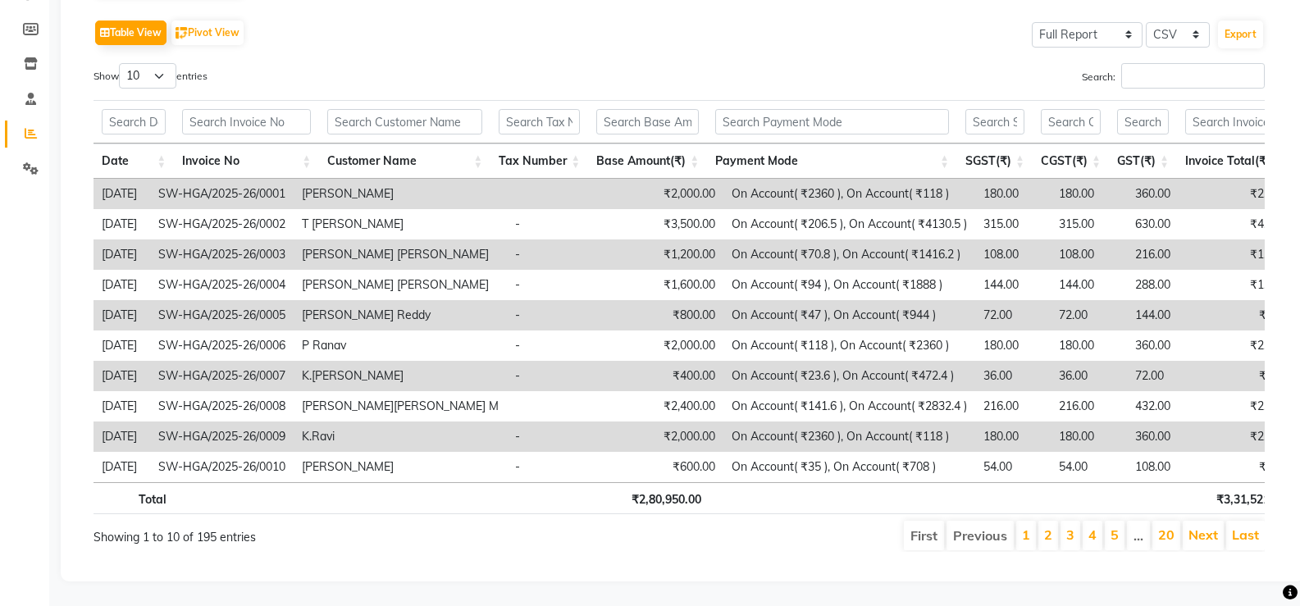
click at [661, 179] on td "₹2,000.00" at bounding box center [663, 194] width 119 height 30
click at [1241, 526] on link "Last" at bounding box center [1245, 534] width 27 height 16
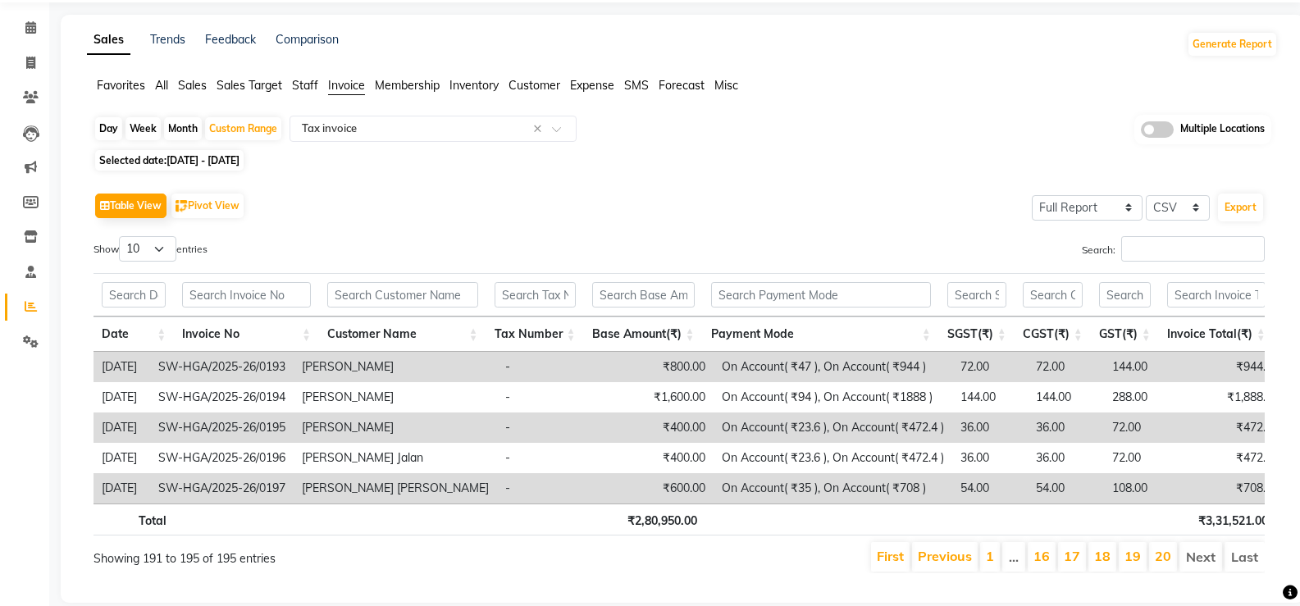
scroll to position [21, 0]
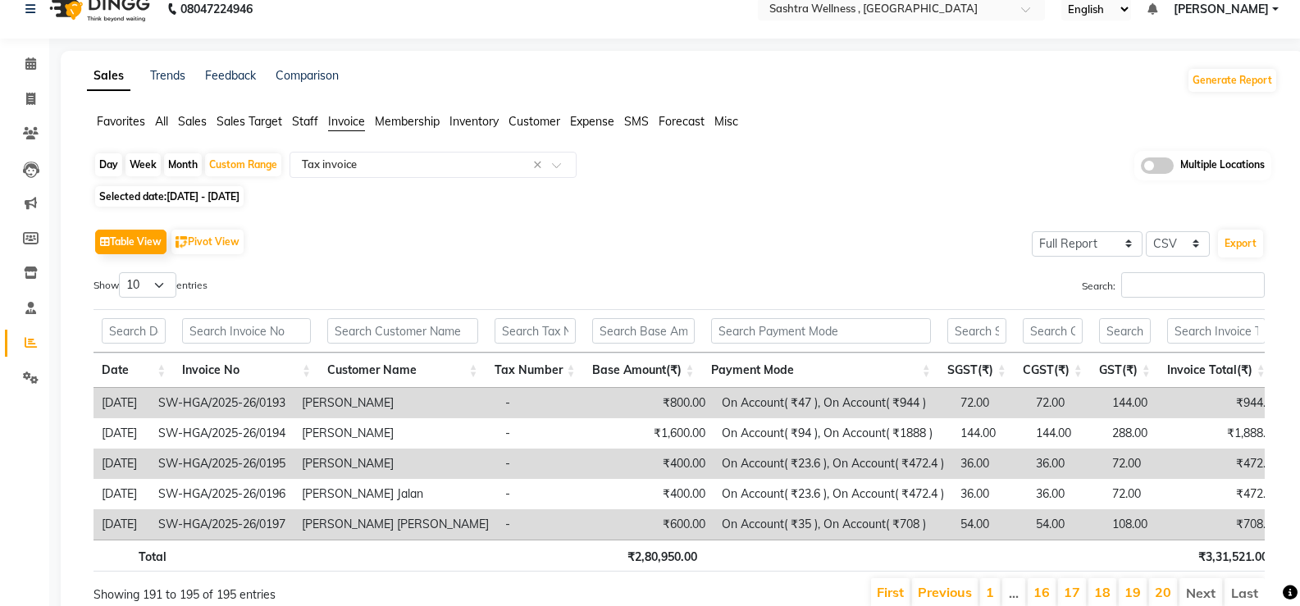
click at [390, 271] on div "Table View Pivot View Select Full Report Filtered Report Select CSV PDF Export …" at bounding box center [678, 417] width 1171 height 385
click at [413, 254] on div "Table View Pivot View Select Full Report Filtered Report Select CSV PDF Export" at bounding box center [678, 242] width 1171 height 34
click at [436, 267] on div "Table View Pivot View Select Full Report Filtered Report Select CSV PDF Export …" at bounding box center [678, 417] width 1171 height 385
drag, startPoint x: 352, startPoint y: 218, endPoint x: 280, endPoint y: 17, distance: 213.5
click at [351, 218] on div "Table View Pivot View Select Full Report Filtered Report Select CSV PDF Export …" at bounding box center [678, 417] width 1197 height 411
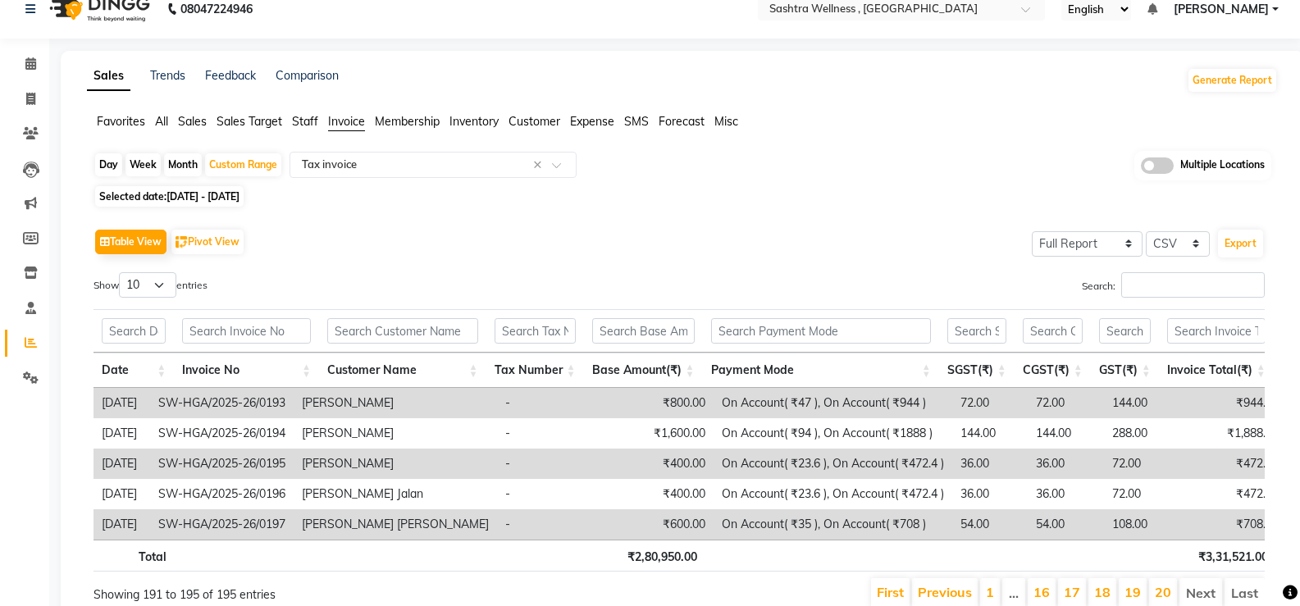
click at [355, 248] on div "Table View Pivot View Select Full Report Filtered Report Select CSV PDF Export" at bounding box center [678, 242] width 1171 height 34
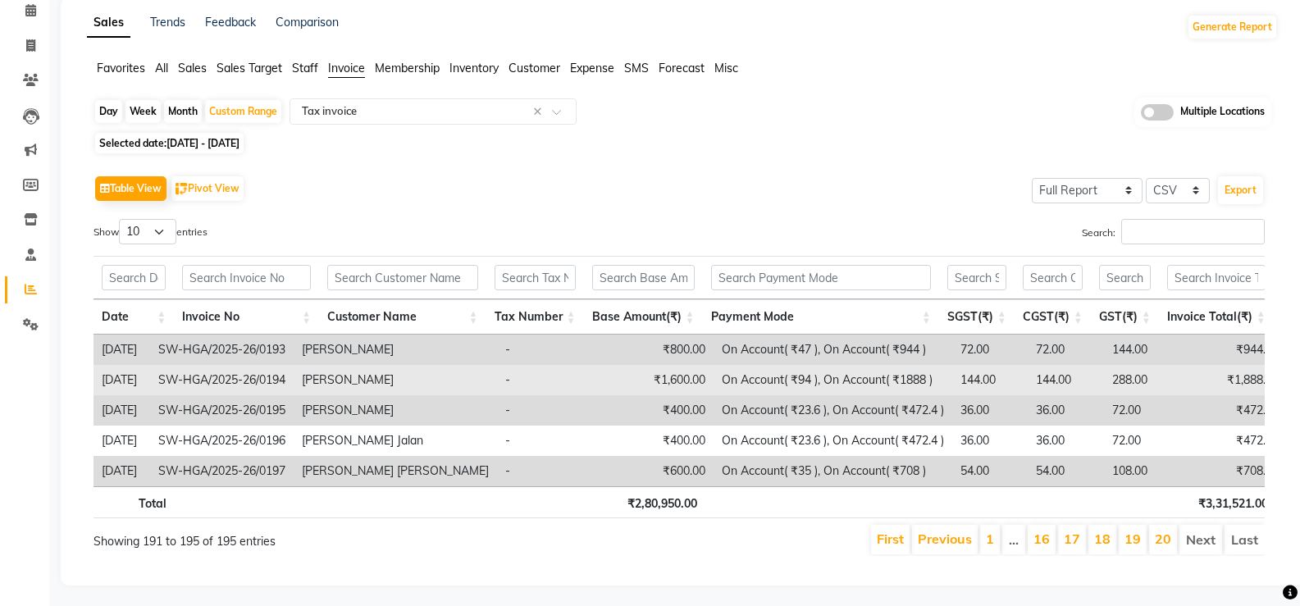
scroll to position [103, 0]
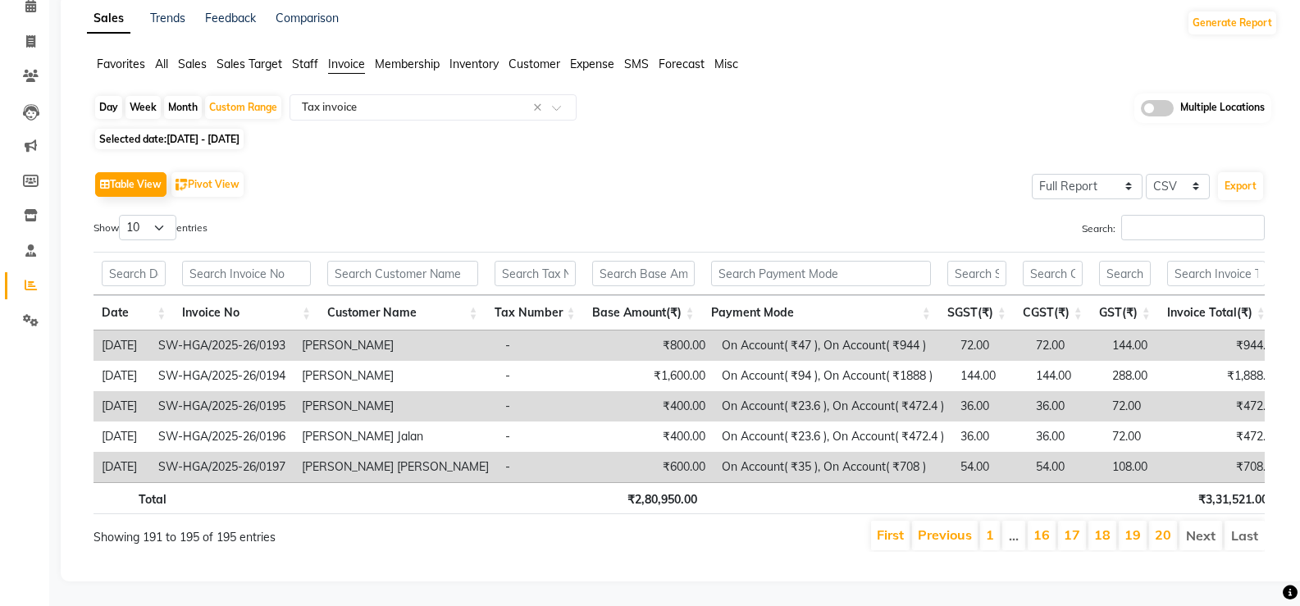
click at [713, 215] on div "Search:" at bounding box center [977, 231] width 573 height 32
click at [484, 167] on div "Table View Pivot View Select Full Report Filtered Report Select CSV PDF Export" at bounding box center [678, 184] width 1171 height 34
click at [692, 171] on div "Table View Pivot View Select Full Report Filtered Report Select CSV PDF Export" at bounding box center [678, 184] width 1171 height 34
drag, startPoint x: 914, startPoint y: 88, endPoint x: 1046, endPoint y: 3, distance: 156.0
click at [923, 93] on div "Day Week Month Custom Range Select Report Type × Tax invoice × Multiple Locatio…" at bounding box center [682, 108] width 1178 height 30
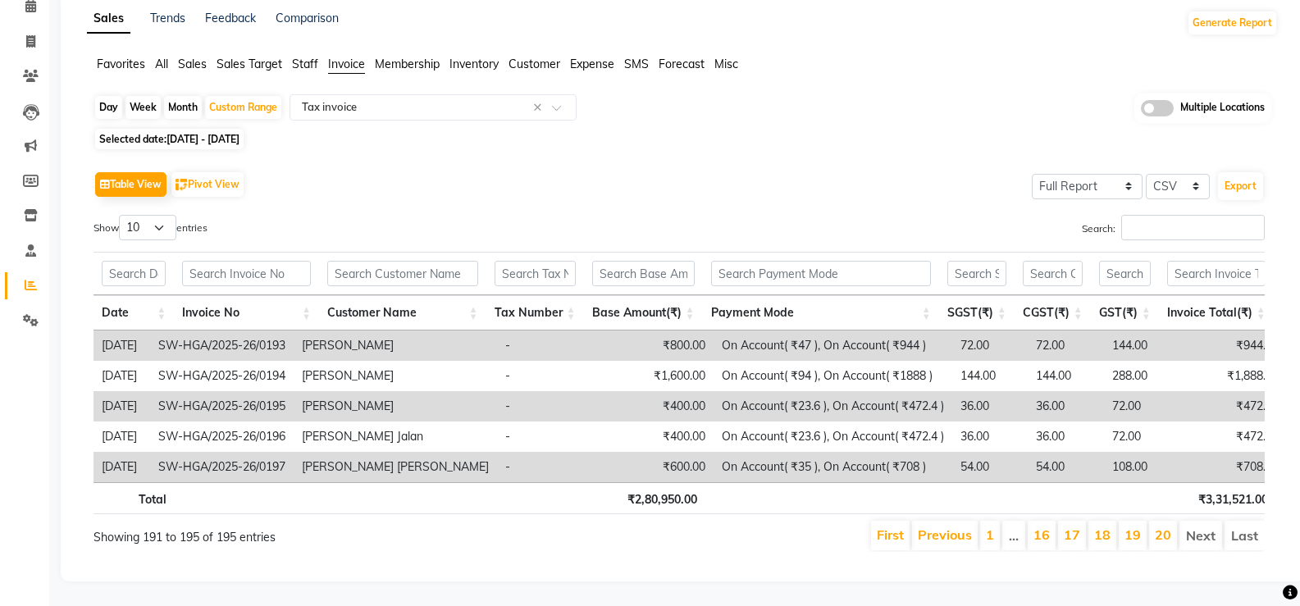
click at [262, 182] on div "Table View Pivot View Select Full Report Filtered Report Select CSV PDF Export …" at bounding box center [678, 359] width 1171 height 385
click at [524, 188] on div "Table View Pivot View Select Full Report Filtered Report Select CSV PDF Export …" at bounding box center [678, 359] width 1171 height 385
click at [564, 167] on div "Table View Pivot View Select Full Report Filtered Report Select CSV PDF Export" at bounding box center [678, 184] width 1171 height 34
click at [519, 487] on th at bounding box center [538, 498] width 96 height 32
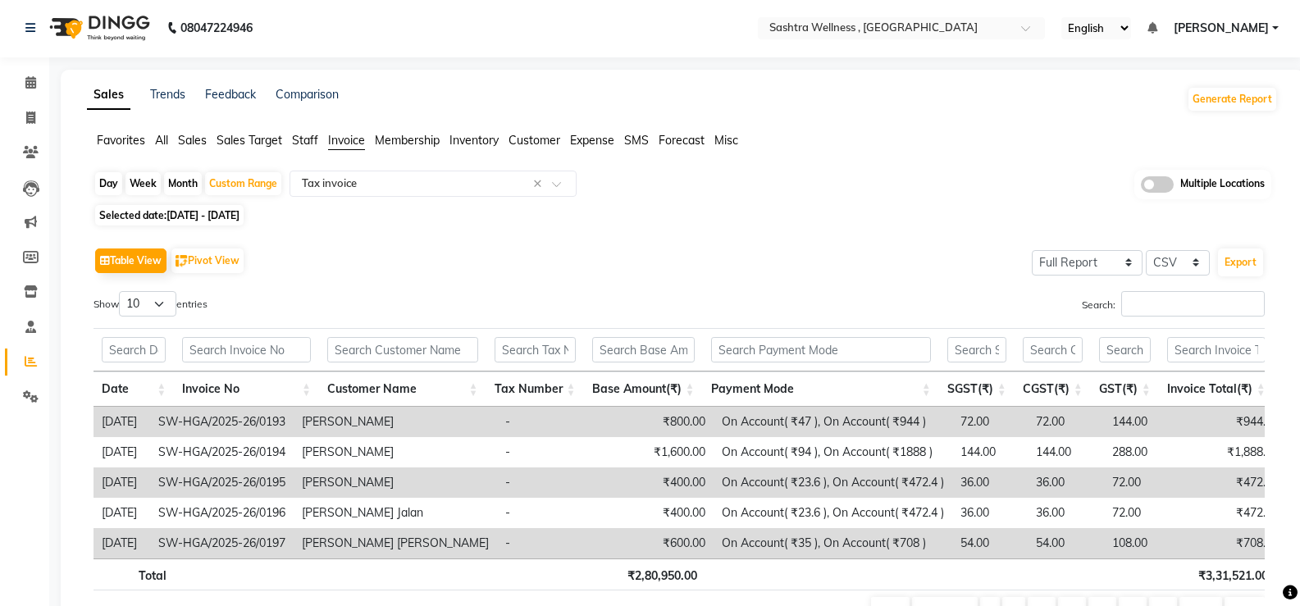
scroll to position [0, 0]
click at [391, 241] on div "Table View Pivot View Select Full Report Filtered Report Select CSV PDF Export …" at bounding box center [678, 437] width 1197 height 411
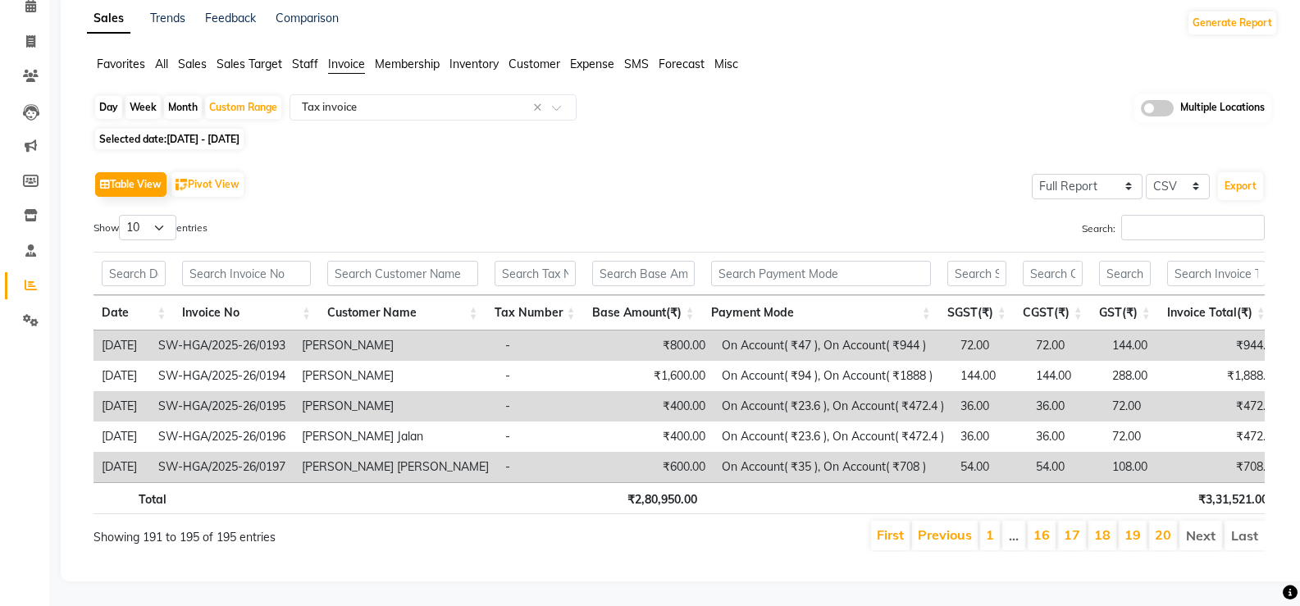
click at [1247, 521] on li "Last" at bounding box center [1244, 536] width 40 height 30
click at [1169, 527] on link "20" at bounding box center [1163, 534] width 16 height 16
click at [1140, 526] on link "19" at bounding box center [1132, 534] width 16 height 16
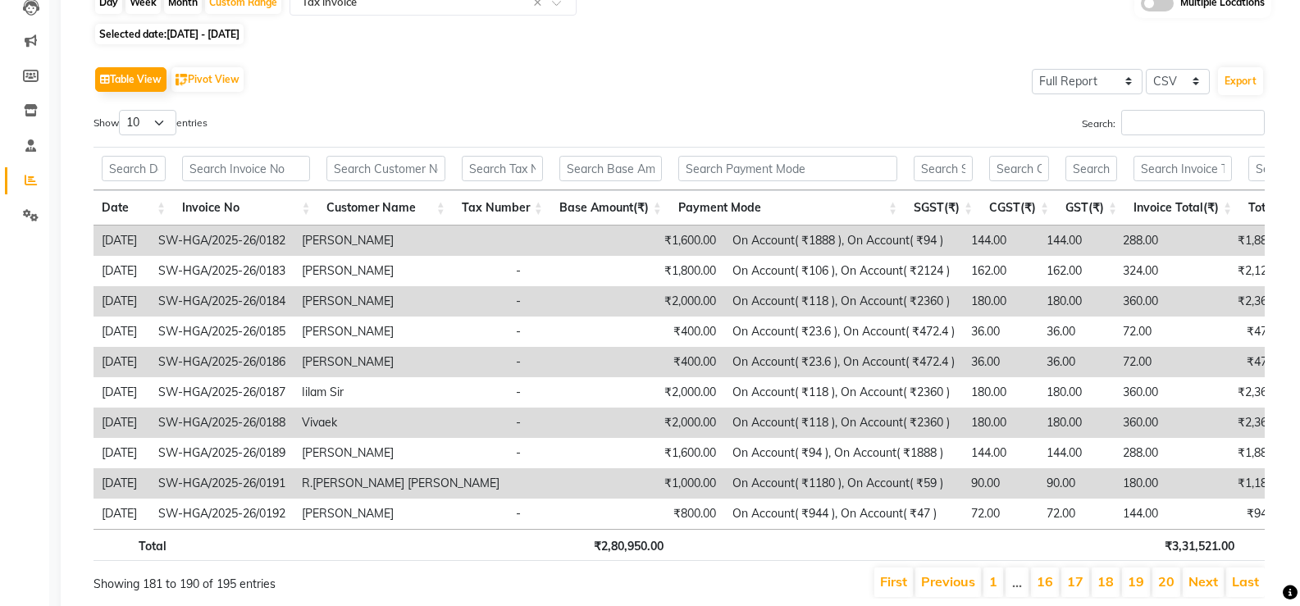
scroll to position [254, 0]
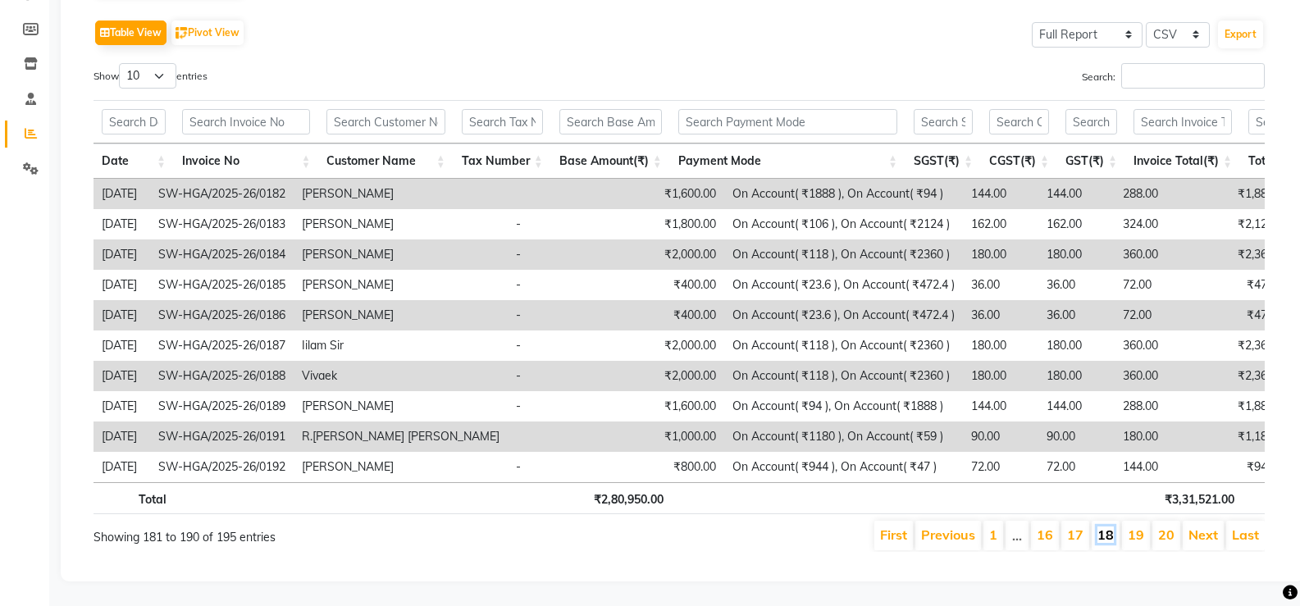
click at [1102, 526] on link "18" at bounding box center [1105, 534] width 16 height 16
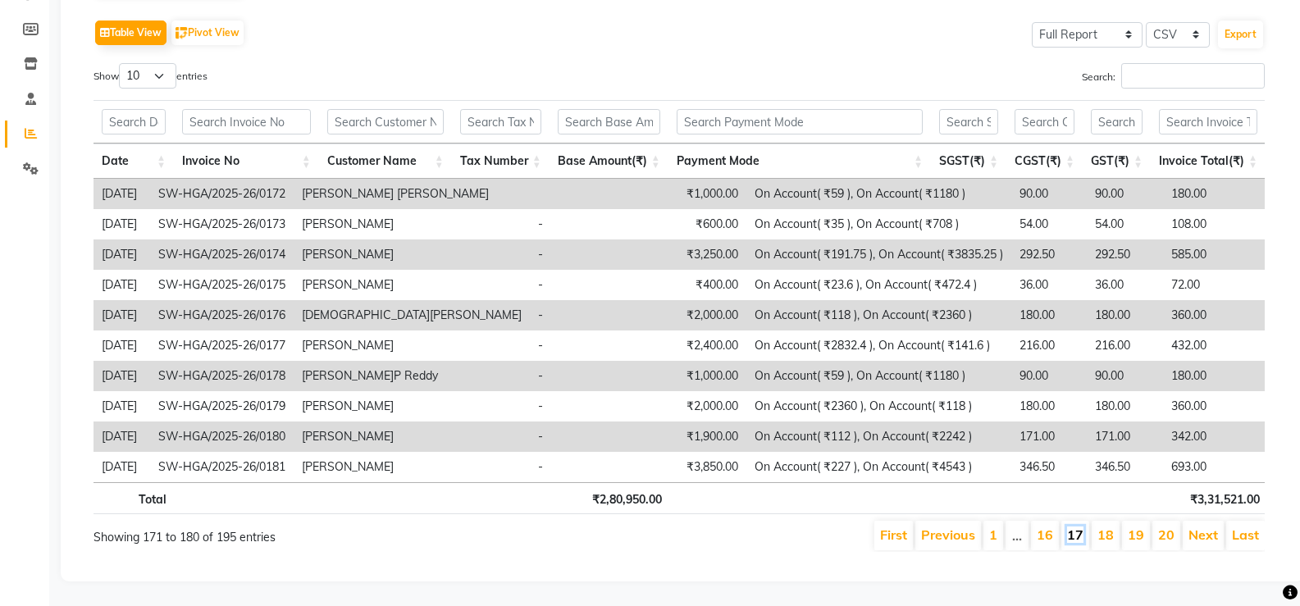
click at [1072, 526] on link "17" at bounding box center [1075, 534] width 16 height 16
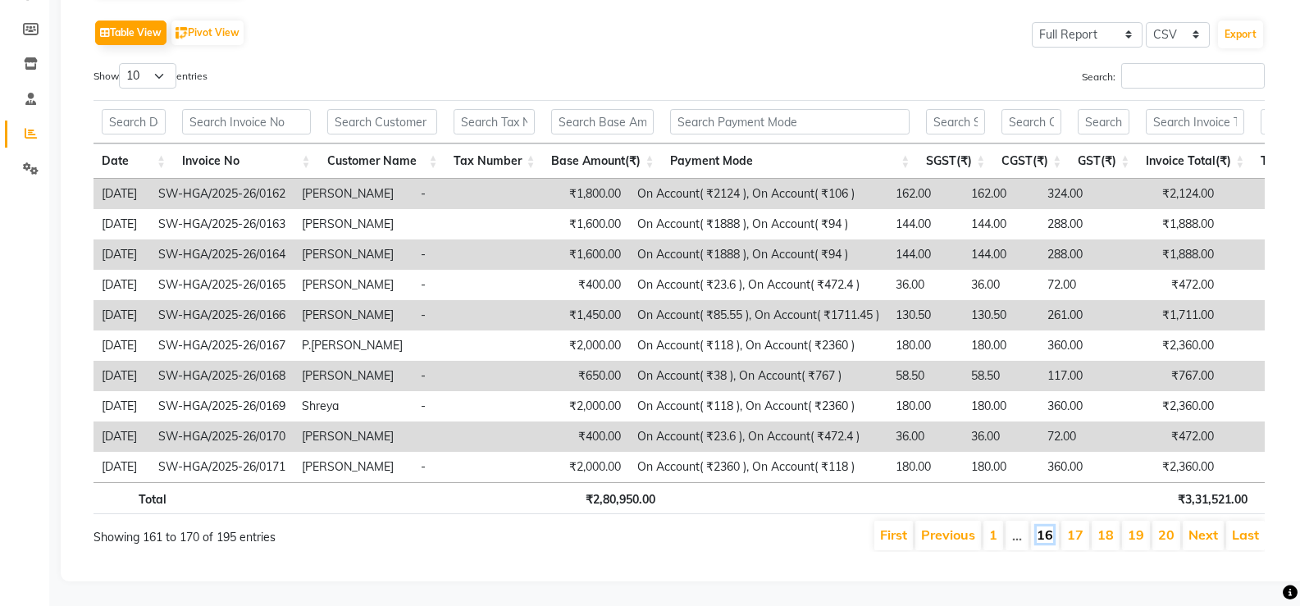
click at [1046, 526] on link "16" at bounding box center [1044, 534] width 16 height 16
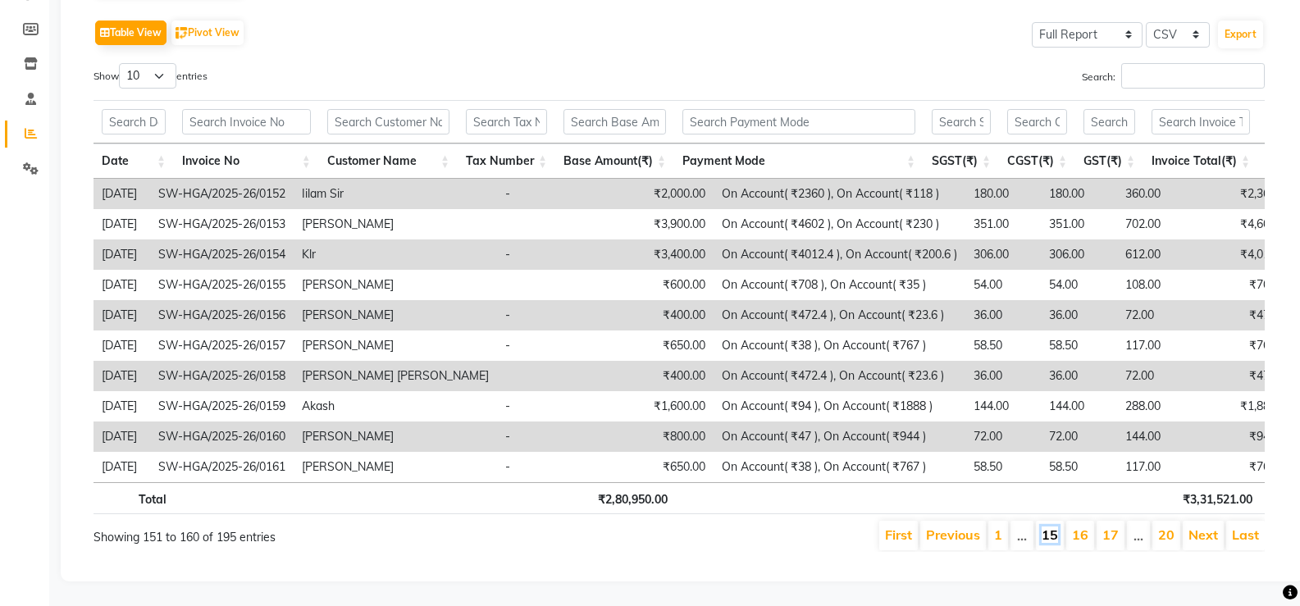
click at [1056, 526] on link "15" at bounding box center [1049, 534] width 16 height 16
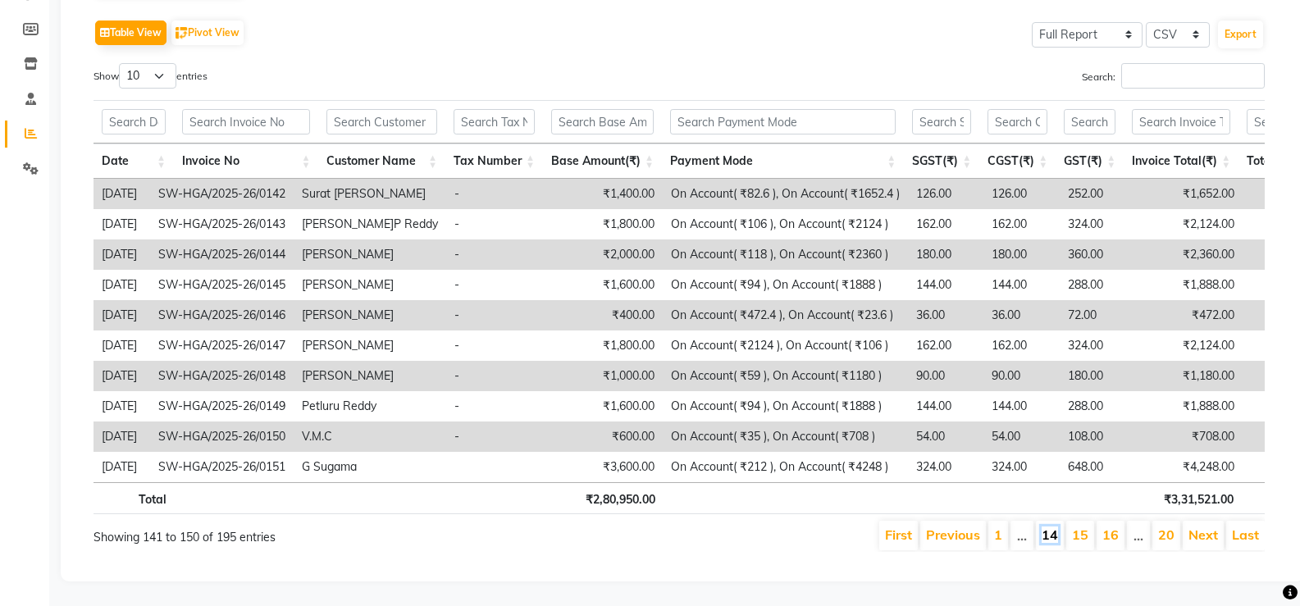
click at [1053, 526] on link "14" at bounding box center [1049, 534] width 16 height 16
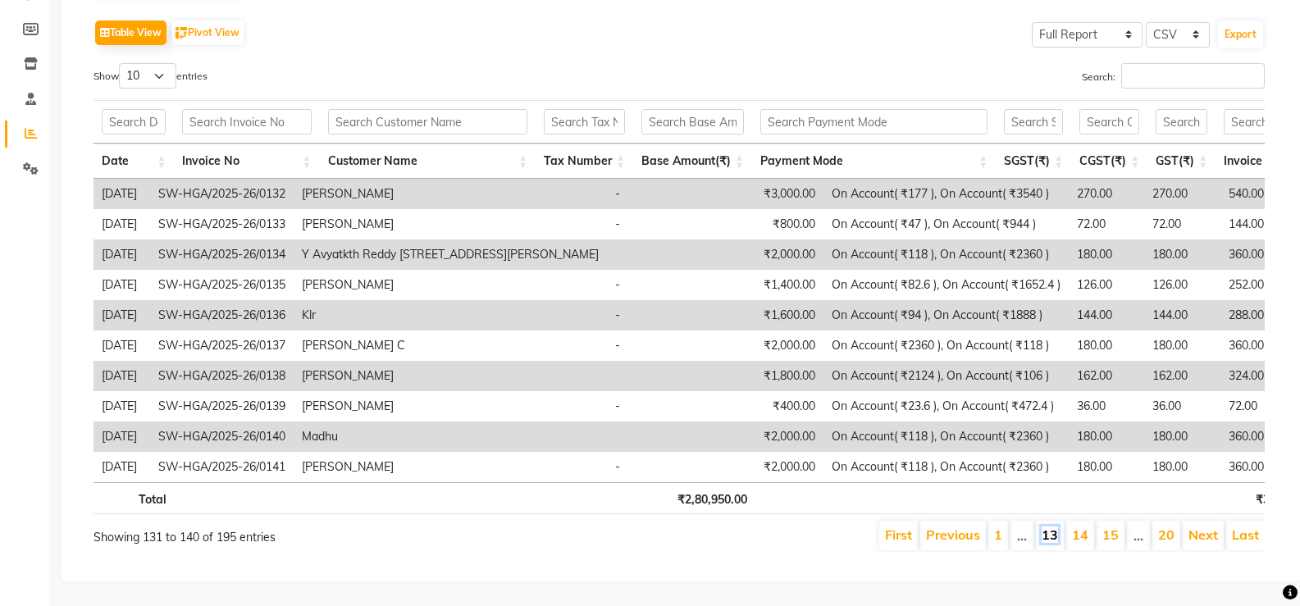
click at [1058, 526] on link "13" at bounding box center [1049, 534] width 16 height 16
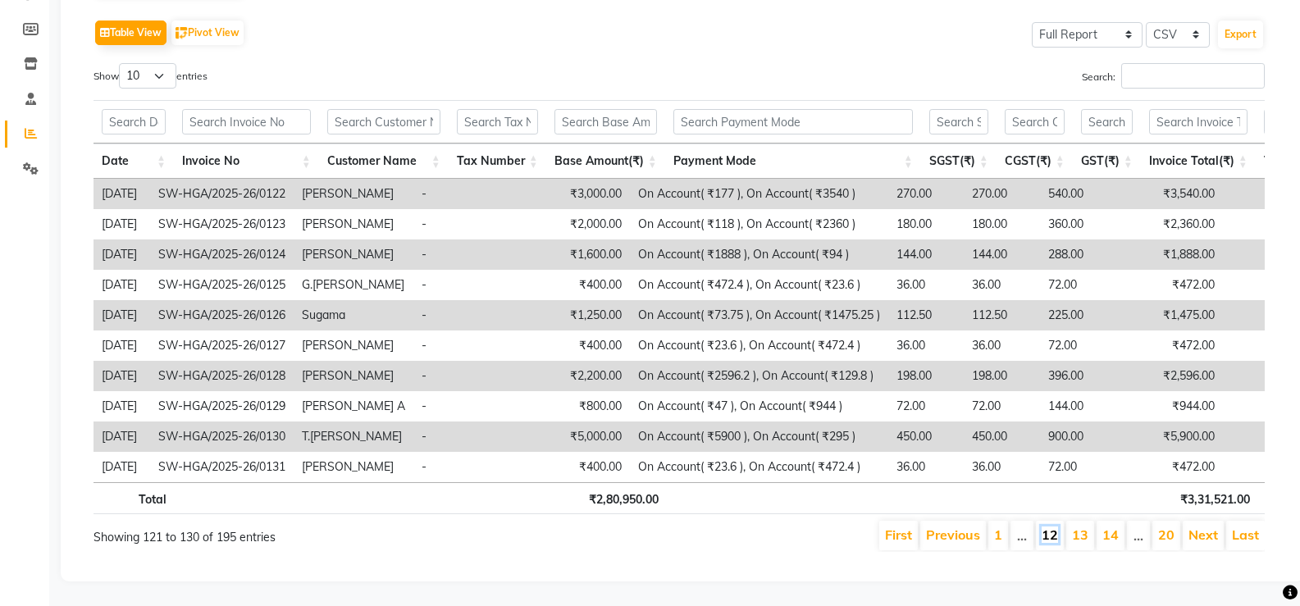
click at [1055, 526] on link "12" at bounding box center [1049, 534] width 16 height 16
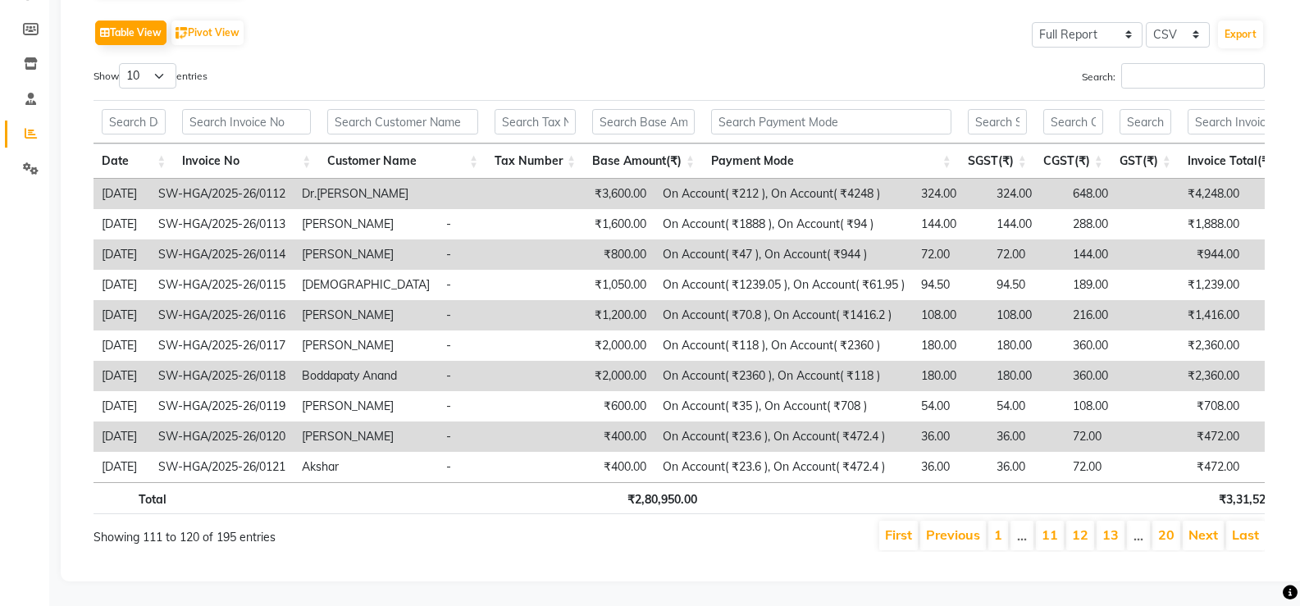
click at [1043, 523] on li "11" at bounding box center [1050, 536] width 28 height 30
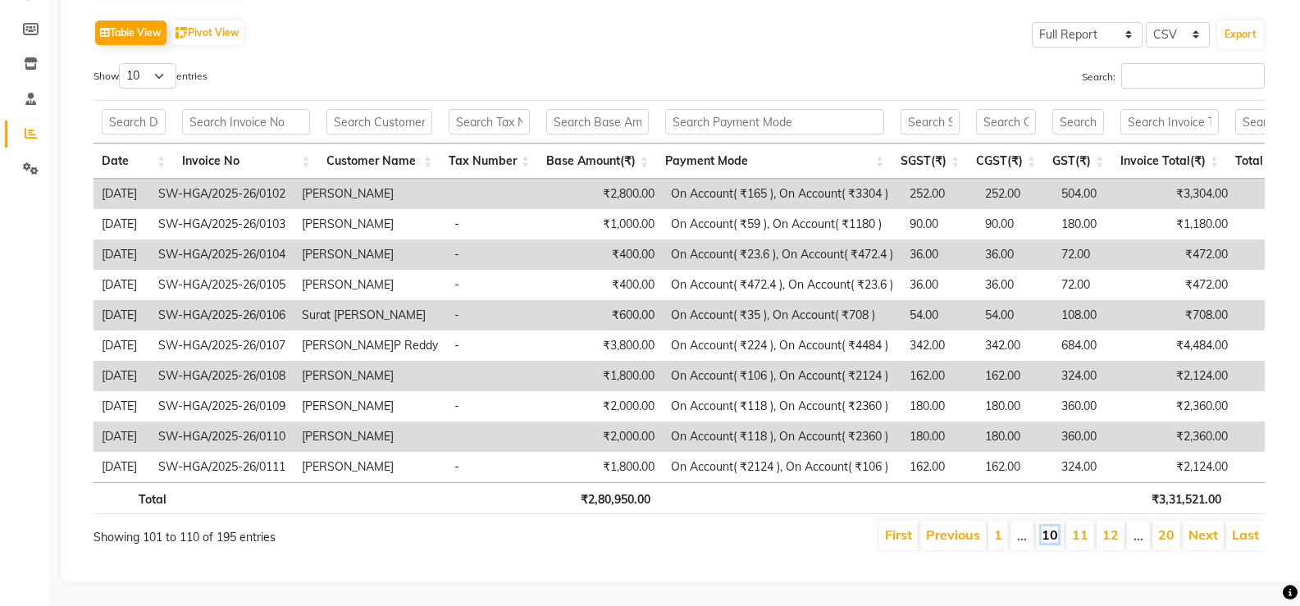
click at [1044, 526] on link "10" at bounding box center [1049, 534] width 16 height 16
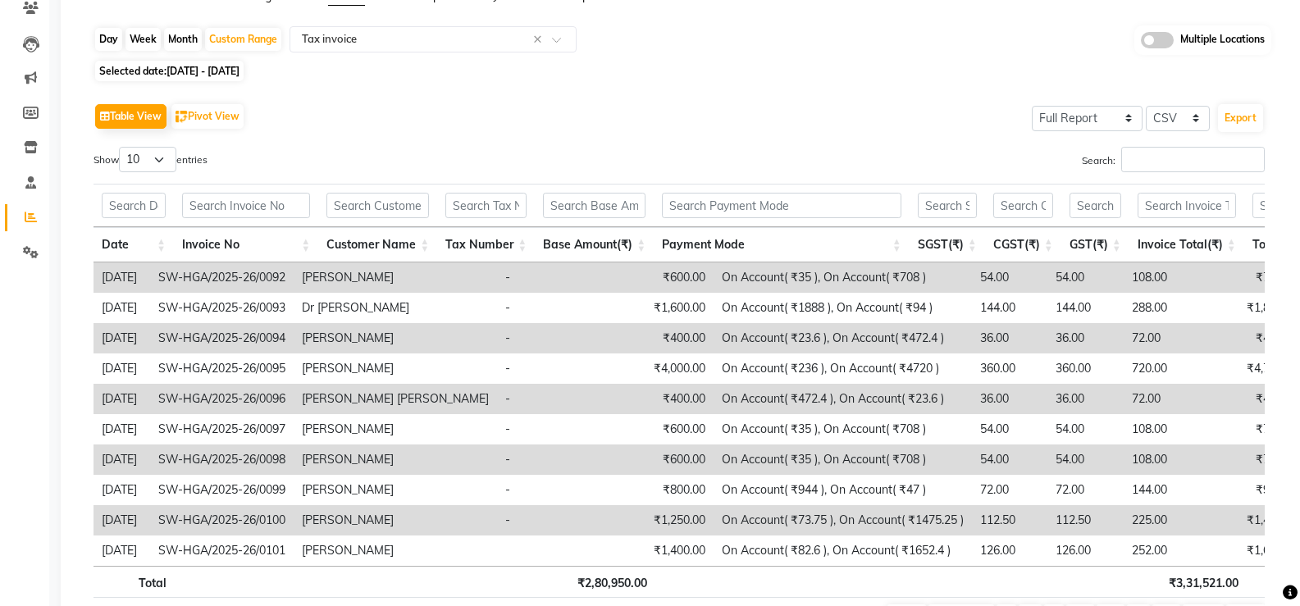
scroll to position [8, 0]
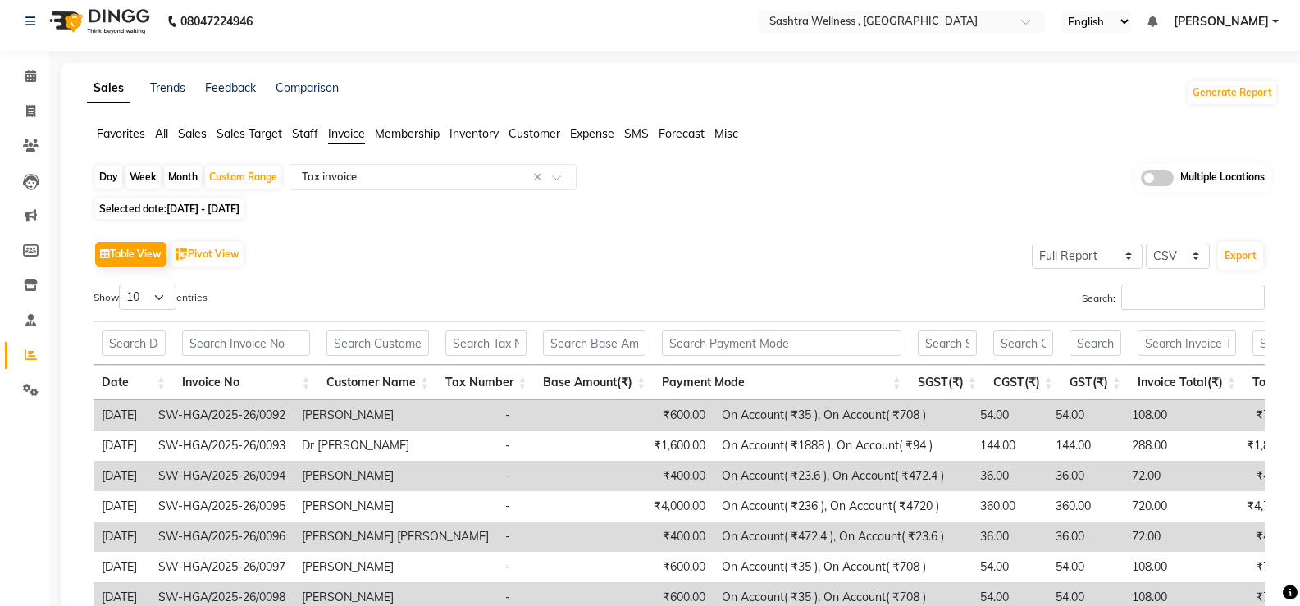
click at [389, 278] on div "Table View Pivot View Select Full Report Filtered Report Select CSV PDF Export …" at bounding box center [678, 505] width 1171 height 536
click at [439, 278] on div "Table View Pivot View Select Full Report Filtered Report Select CSV PDF Export …" at bounding box center [678, 505] width 1171 height 536
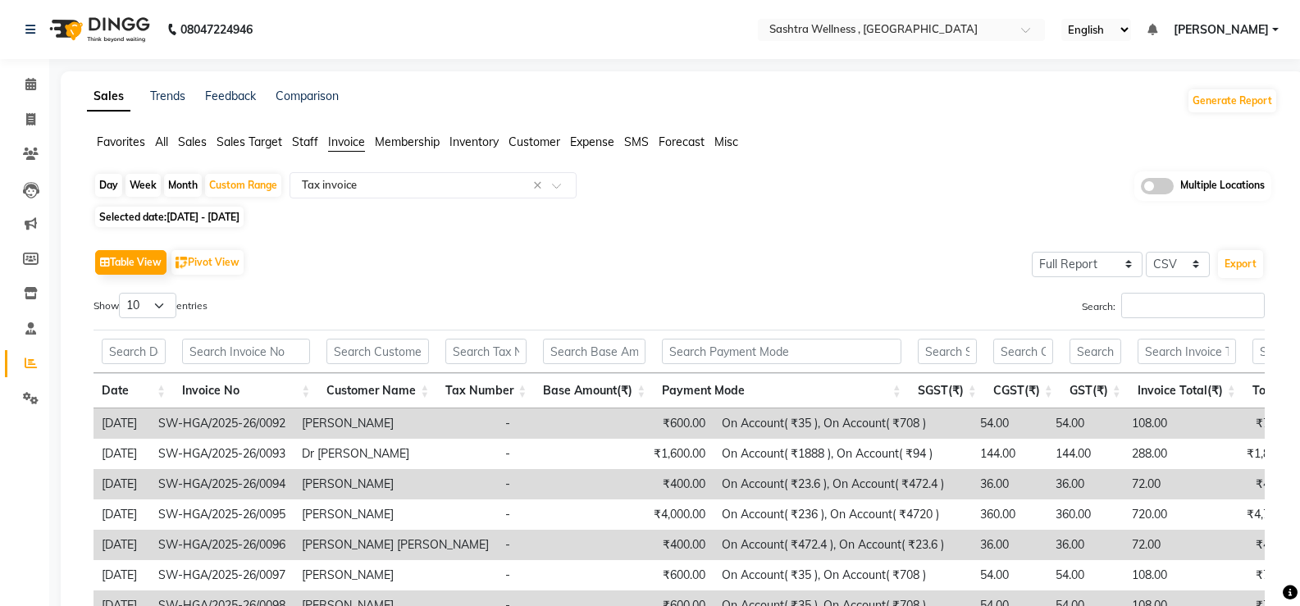
click at [419, 246] on div "Table View Pivot View Select Full Report Filtered Report Select CSV PDF Export" at bounding box center [678, 262] width 1171 height 34
click at [655, 261] on div "Table View Pivot View Select Full Report Filtered Report Select CSV PDF Export" at bounding box center [678, 262] width 1171 height 34
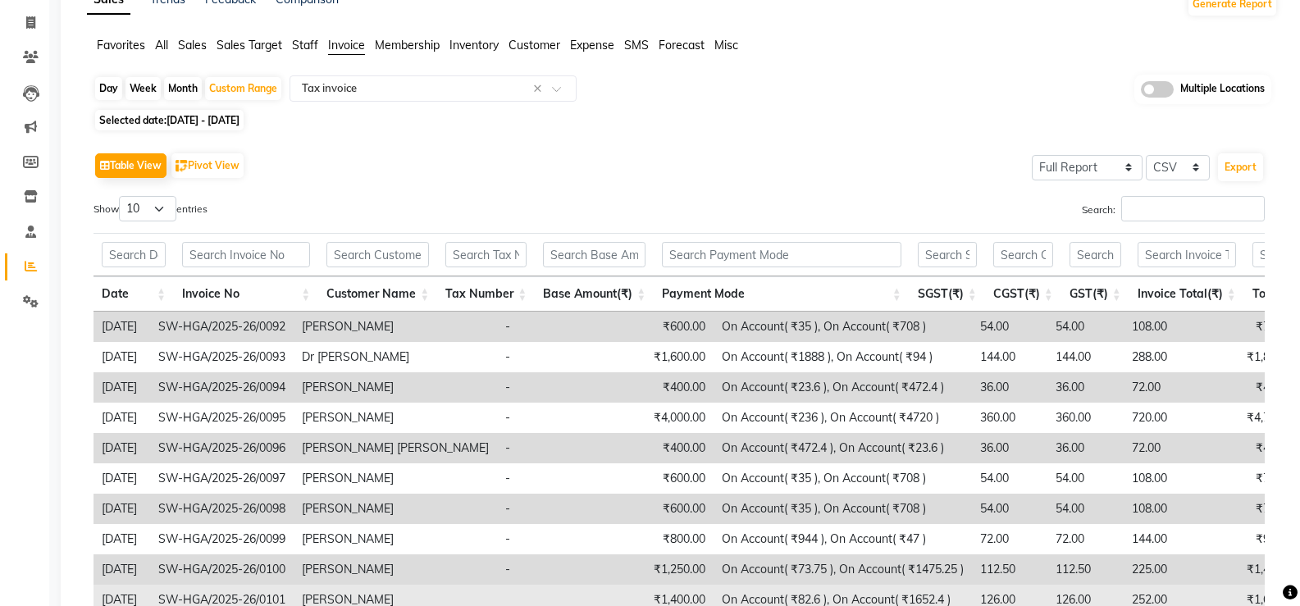
scroll to position [254, 0]
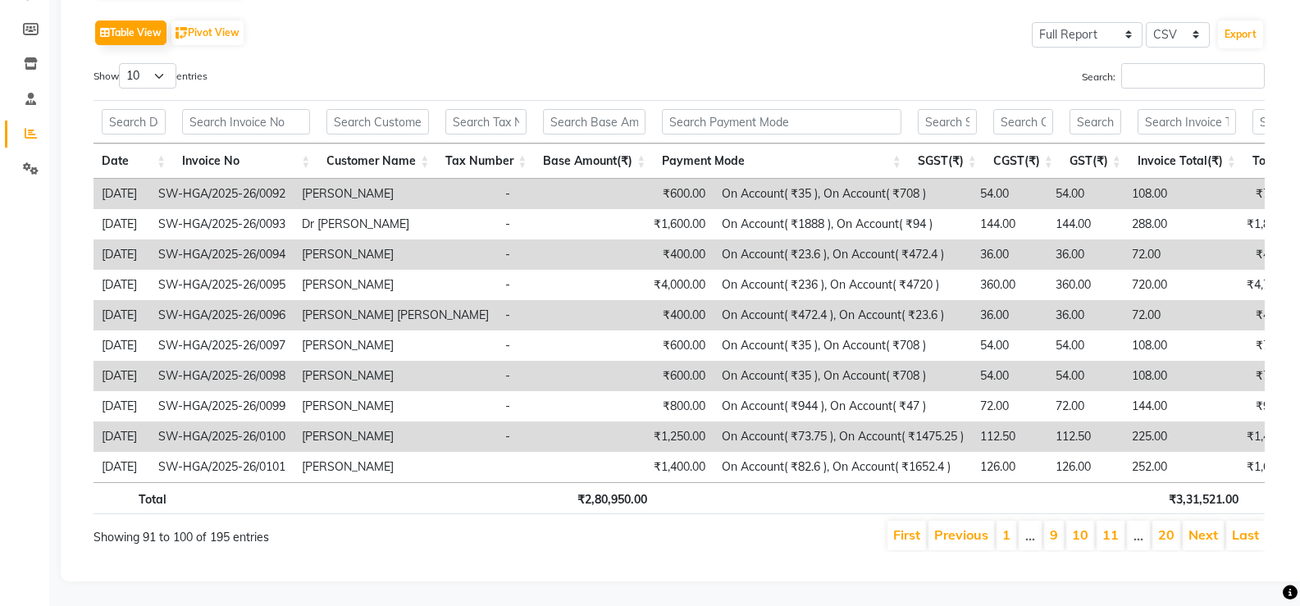
click at [599, 489] on th "₹2,80,950.00" at bounding box center [595, 498] width 119 height 32
click at [437, 482] on th at bounding box center [380, 498] width 119 height 32
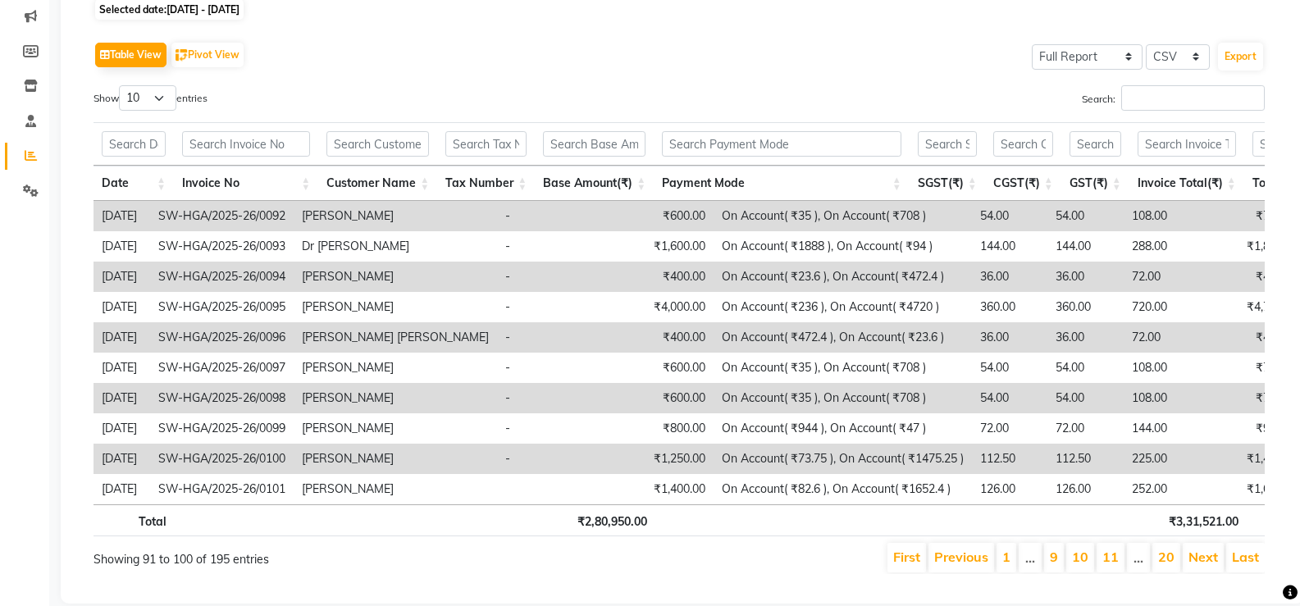
scroll to position [172, 0]
